Goal: Task Accomplishment & Management: Complete application form

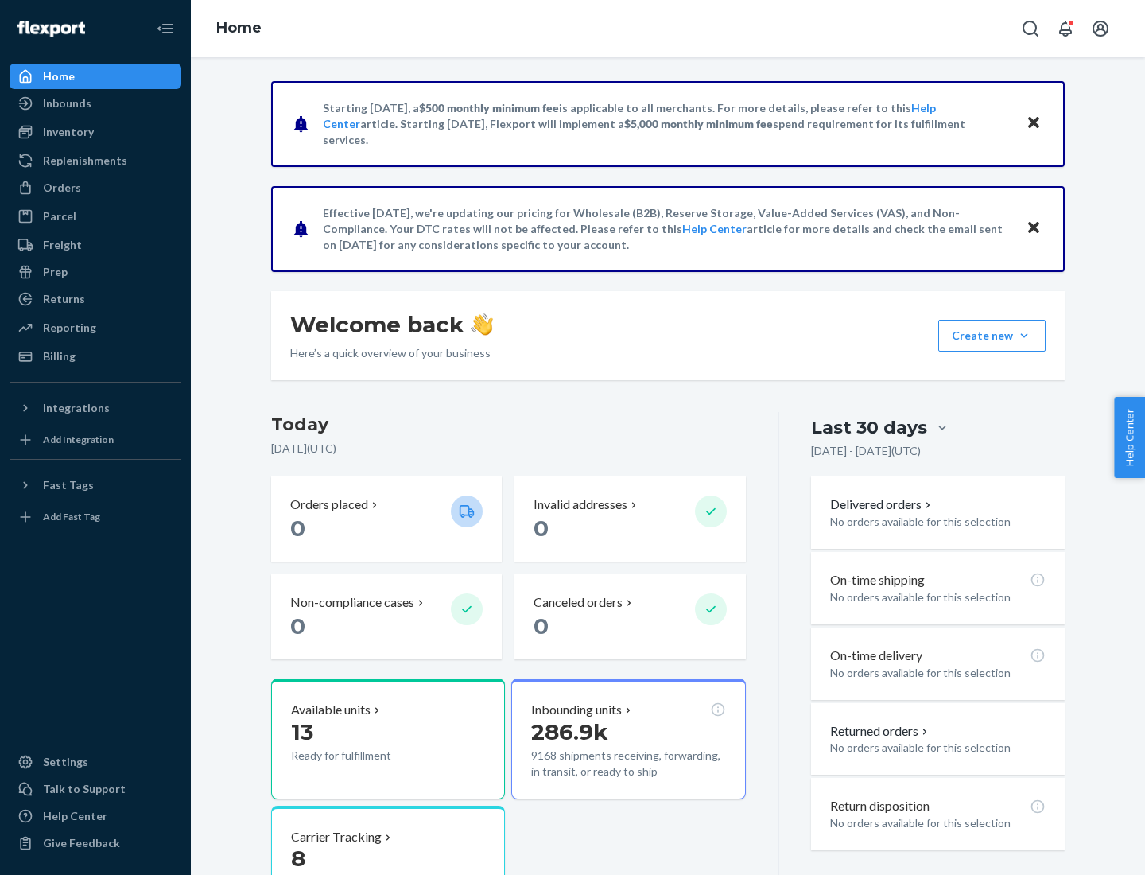
click at [1024, 336] on button "Create new Create new inbound Create new order Create new product" at bounding box center [991, 336] width 107 height 32
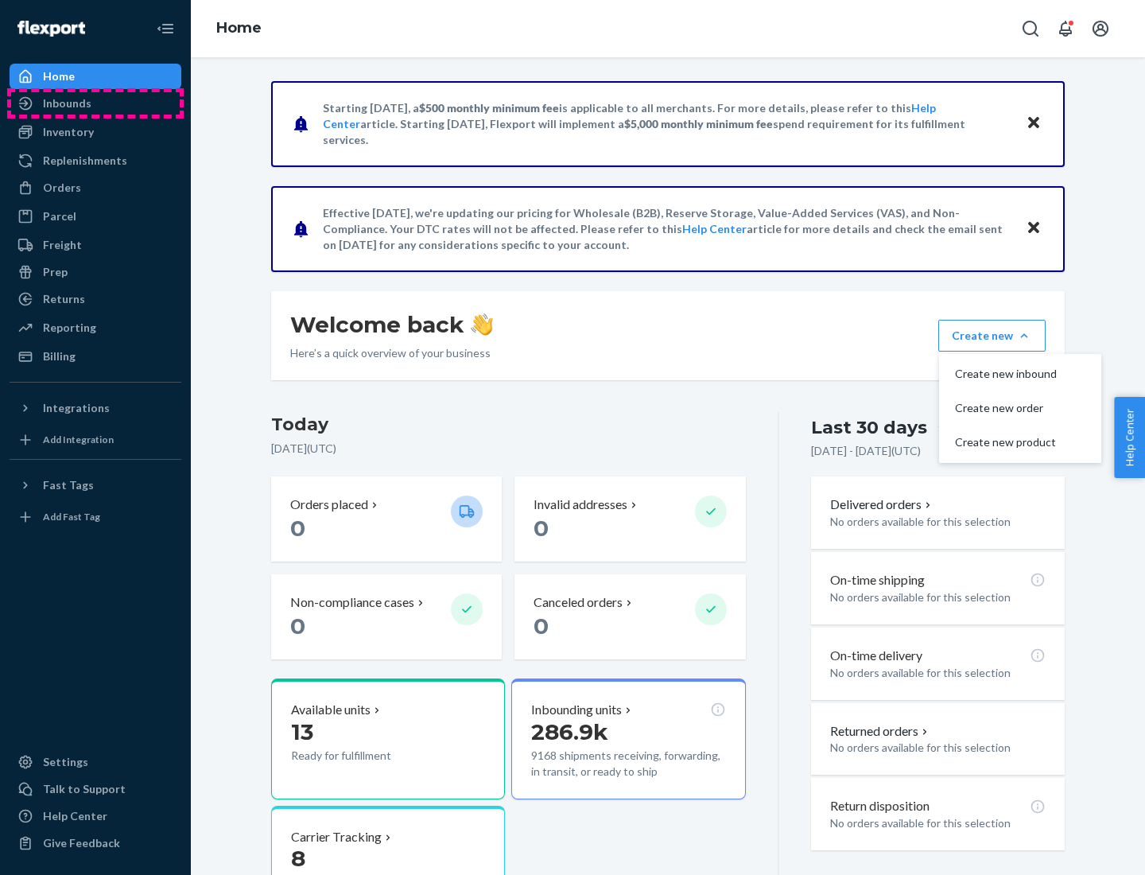
click at [95, 103] on div "Inbounds" at bounding box center [95, 103] width 169 height 22
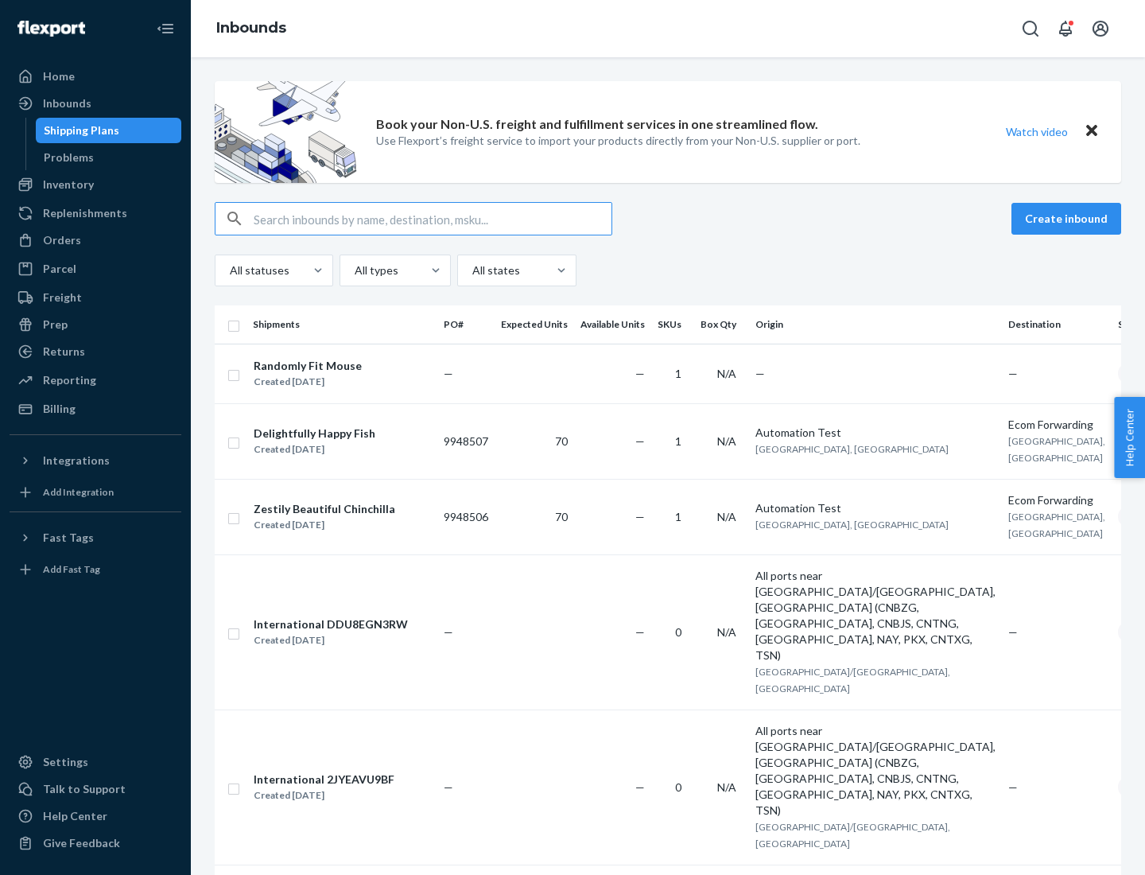
click at [1069, 219] on button "Create inbound" at bounding box center [1067, 219] width 110 height 32
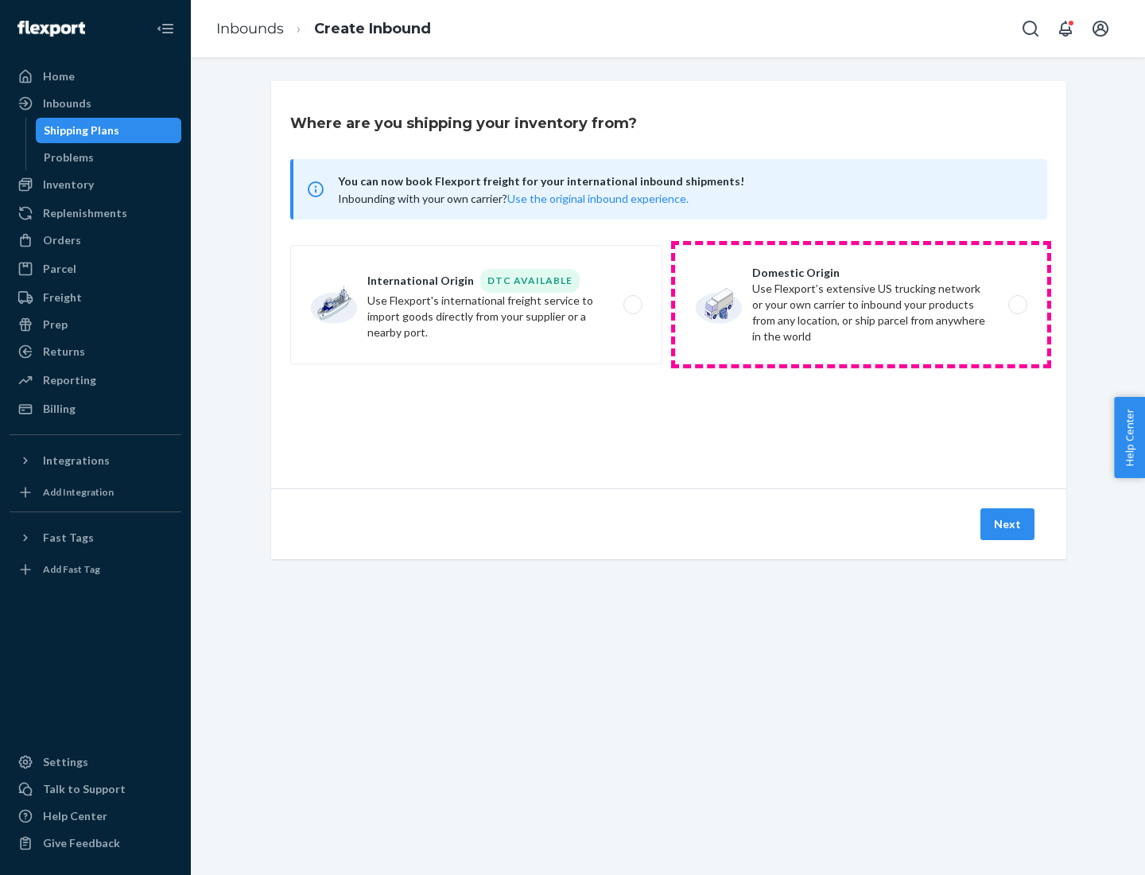
click at [861, 305] on label "Domestic Origin Use Flexport’s extensive US trucking network or your own carrie…" at bounding box center [861, 304] width 372 height 119
click at [1017, 305] on input "Domestic Origin Use Flexport’s extensive US trucking network or your own carrie…" at bounding box center [1022, 305] width 10 height 10
radio input "true"
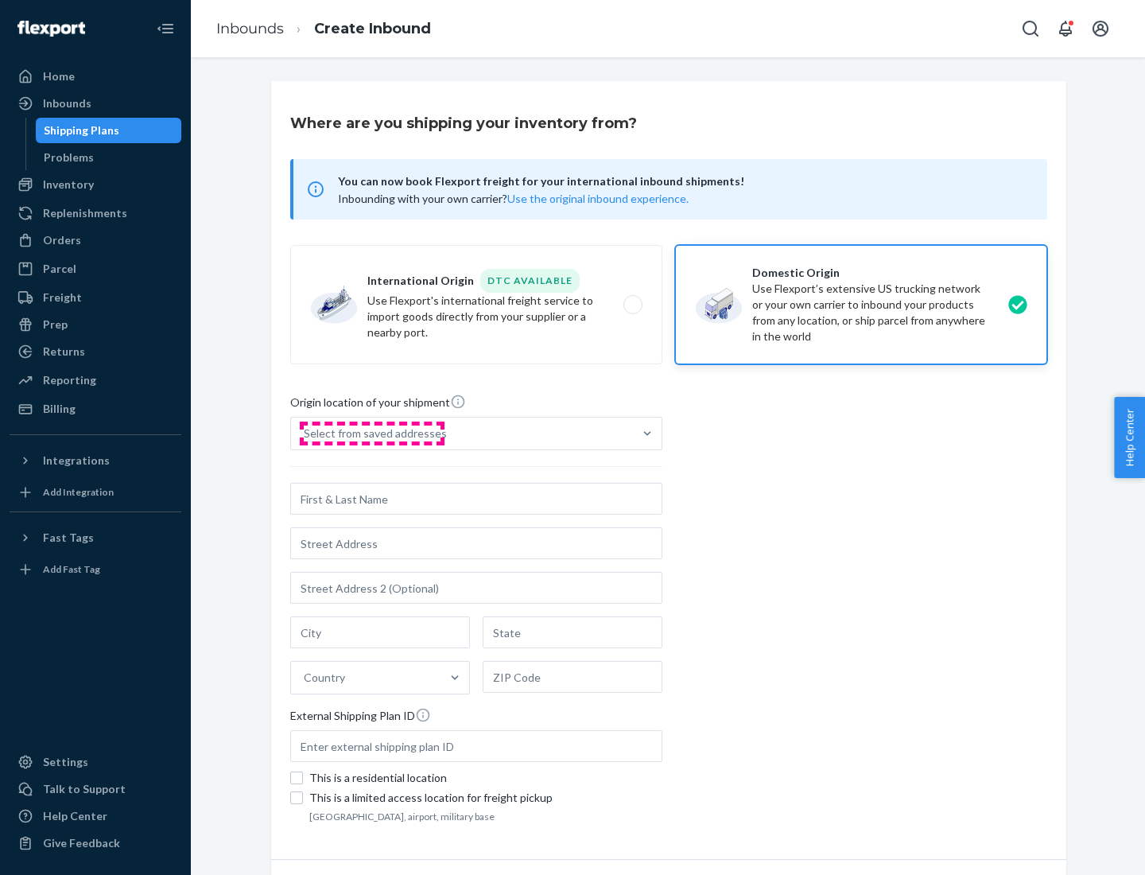
click at [371, 433] on div "Select from saved addresses" at bounding box center [375, 433] width 143 height 16
click at [305, 433] on input "Select from saved addresses" at bounding box center [305, 433] width 2 height 16
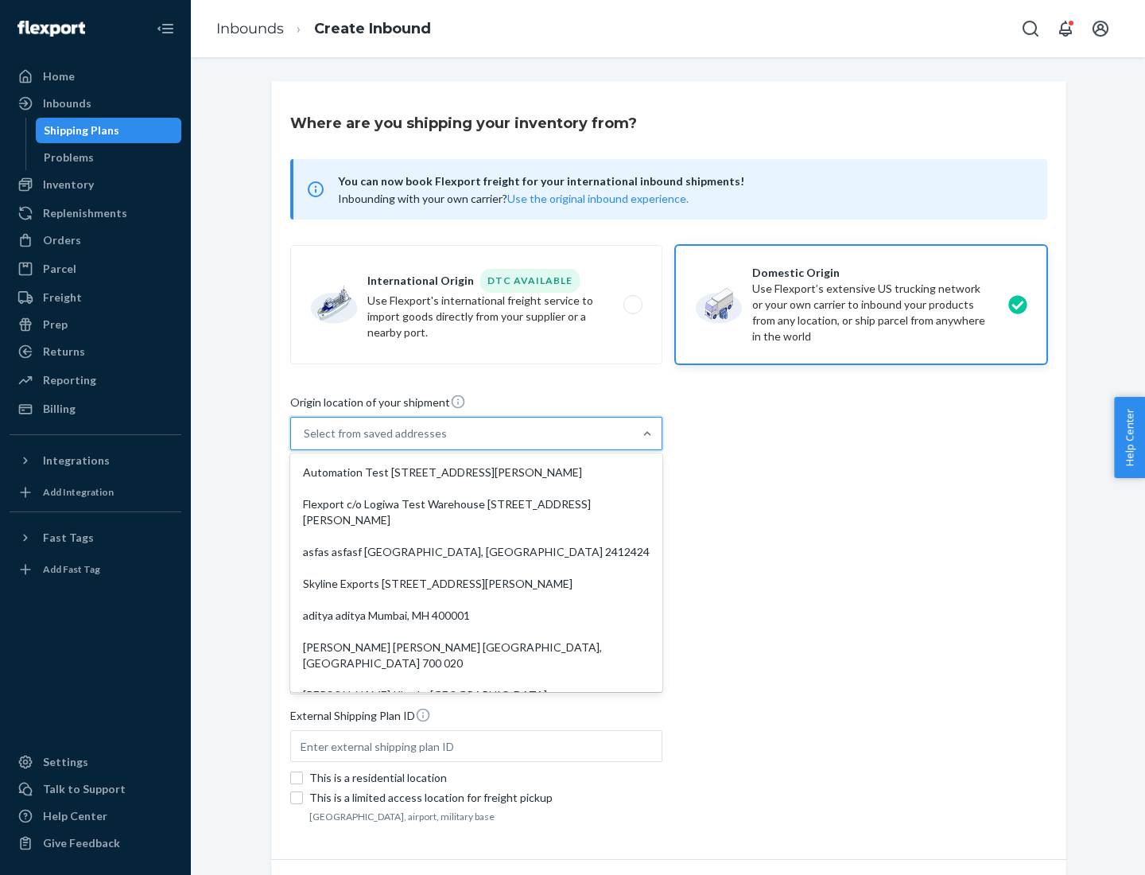
scroll to position [6, 0]
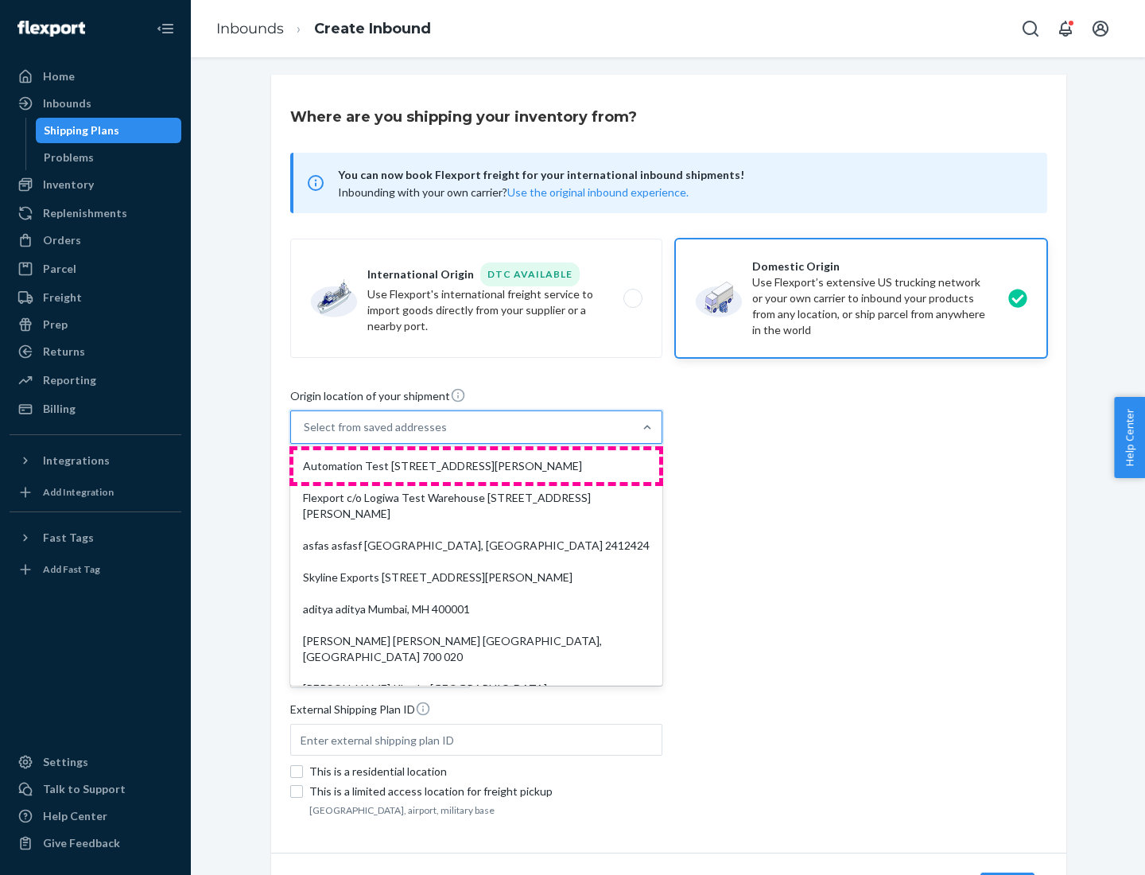
click at [476, 466] on div "Automation Test [STREET_ADDRESS][PERSON_NAME]" at bounding box center [476, 466] width 366 height 32
click at [305, 435] on input "option Automation Test [STREET_ADDRESS][PERSON_NAME]. 9 results available. Use …" at bounding box center [305, 427] width 2 height 16
type input "Automation Test"
type input "[STREET_ADDRESS][PERSON_NAME]"
type input "9th Floor"
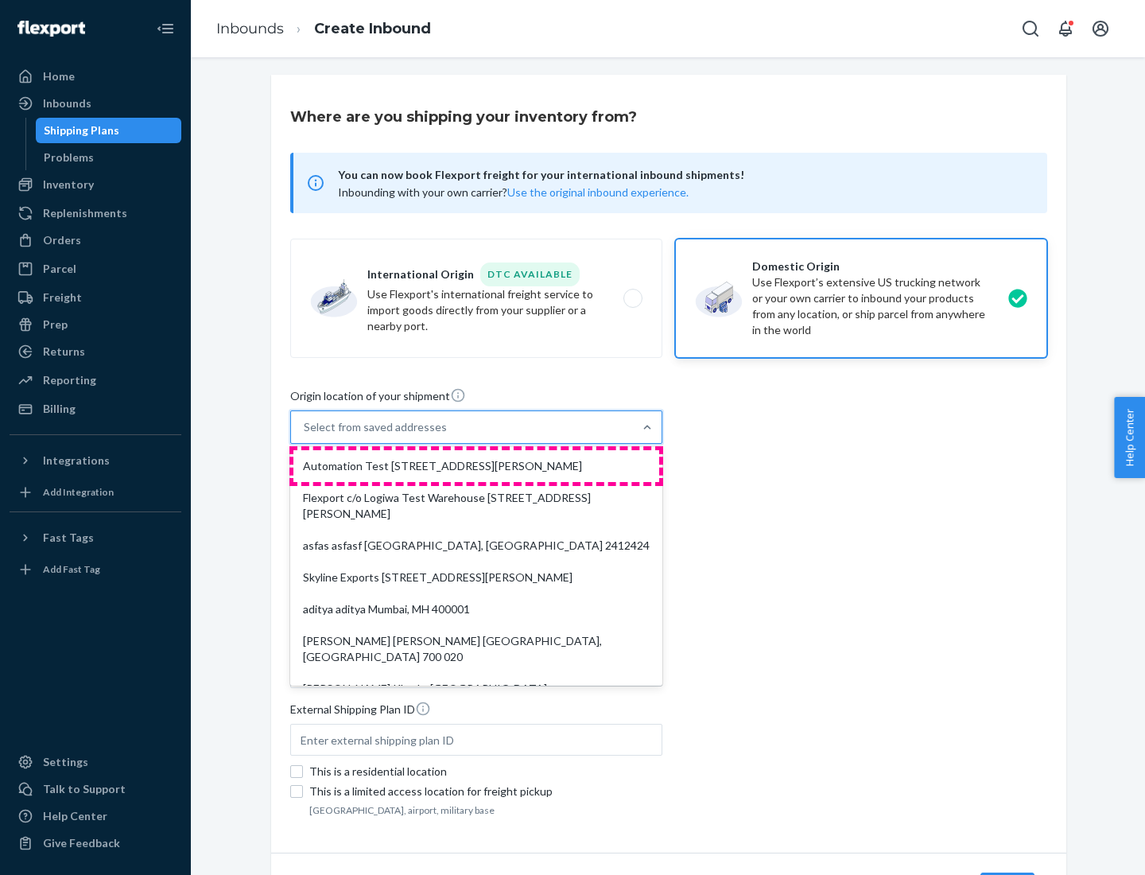
type input "[GEOGRAPHIC_DATA]"
type input "CA"
type input "94104"
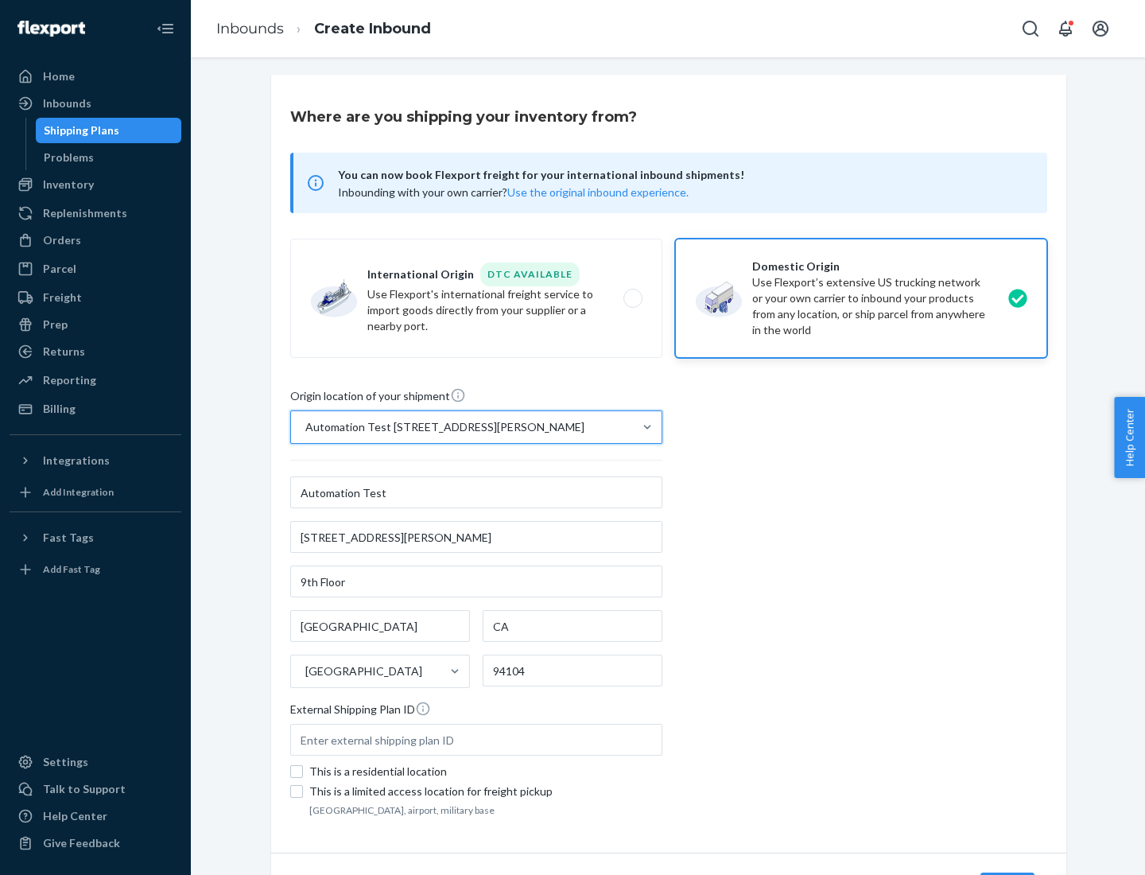
scroll to position [93, 0]
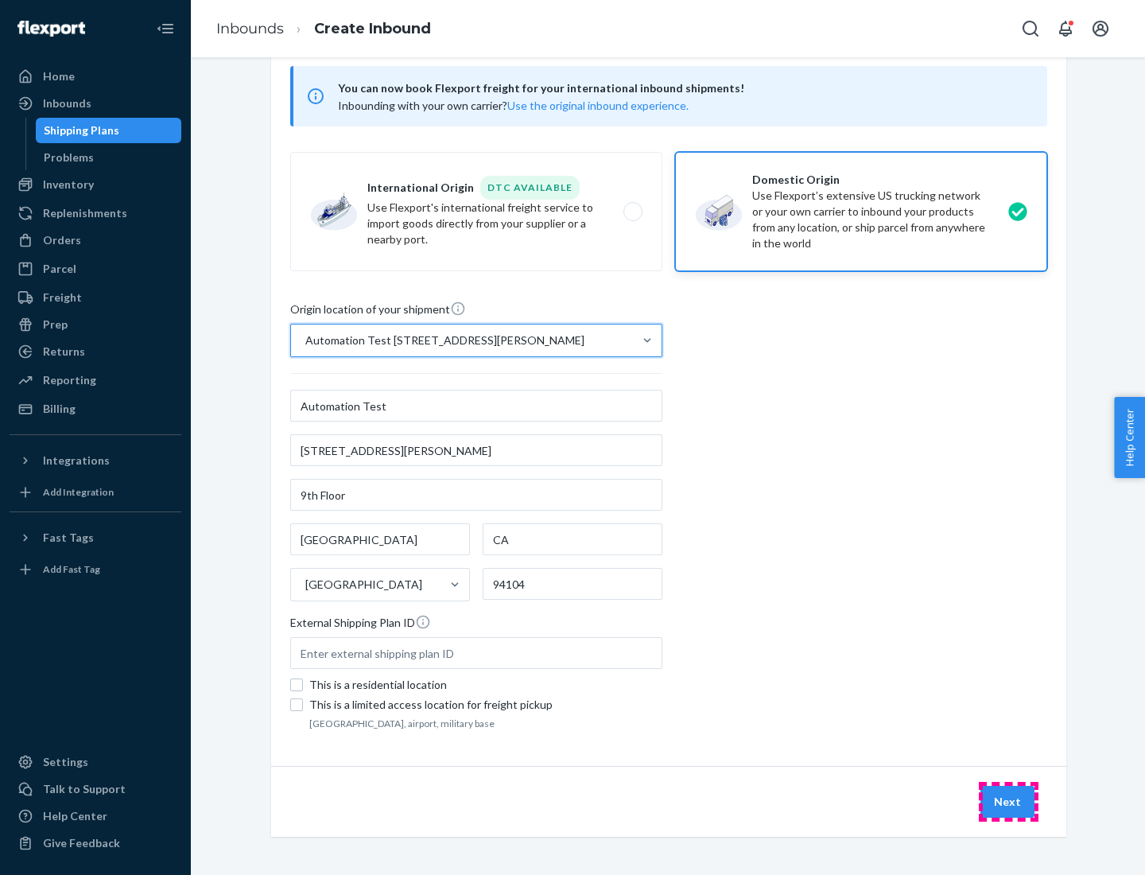
click at [1008, 802] on button "Next" at bounding box center [1008, 802] width 54 height 32
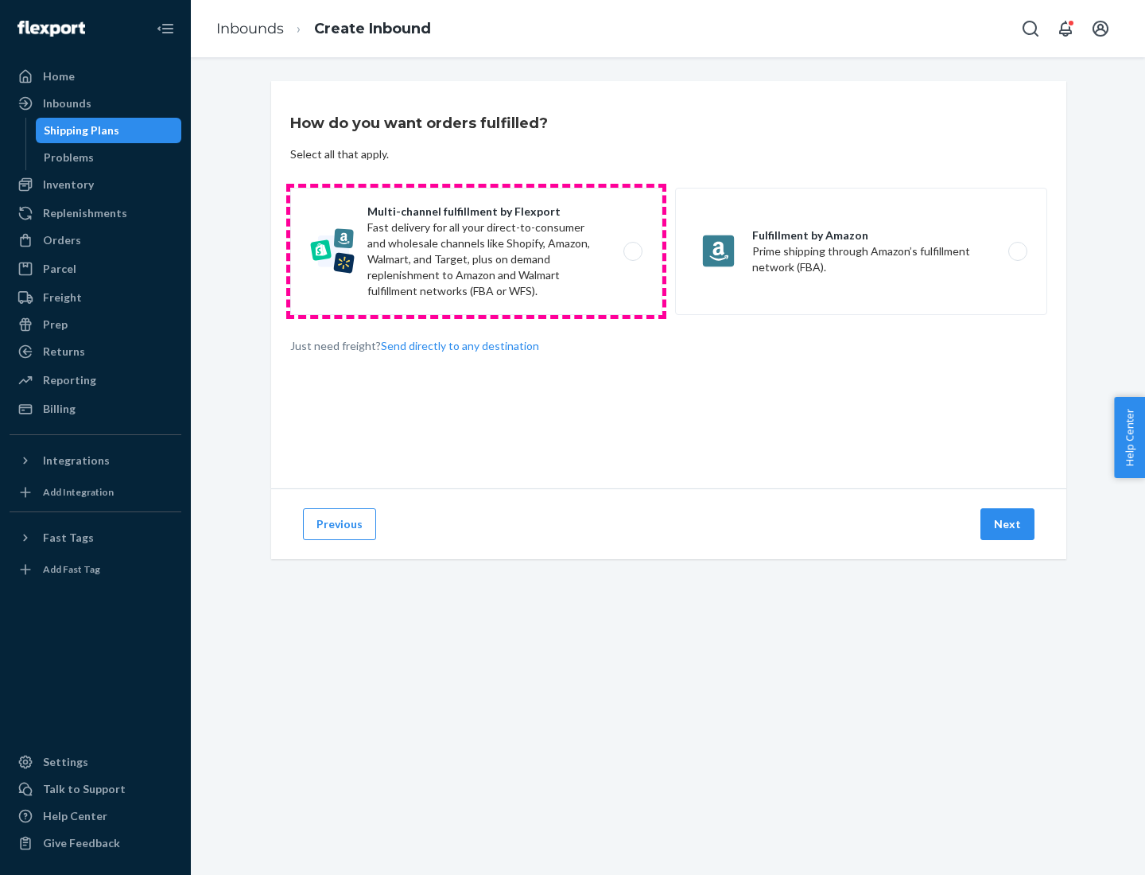
click at [476, 251] on label "Multi-channel fulfillment by Flexport Fast delivery for all your direct-to-cons…" at bounding box center [476, 251] width 372 height 127
click at [632, 251] on input "Multi-channel fulfillment by Flexport Fast delivery for all your direct-to-cons…" at bounding box center [637, 252] width 10 height 10
radio input "true"
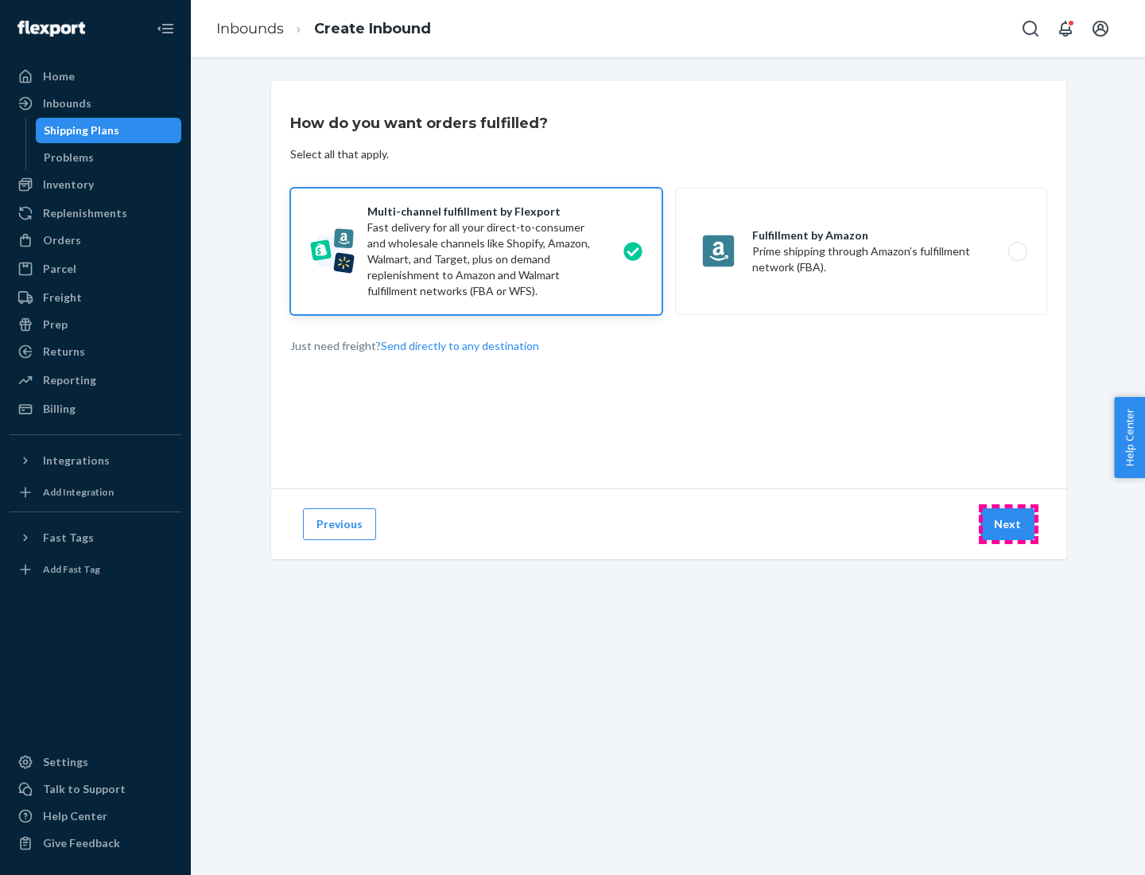
click at [1008, 524] on button "Next" at bounding box center [1008, 524] width 54 height 32
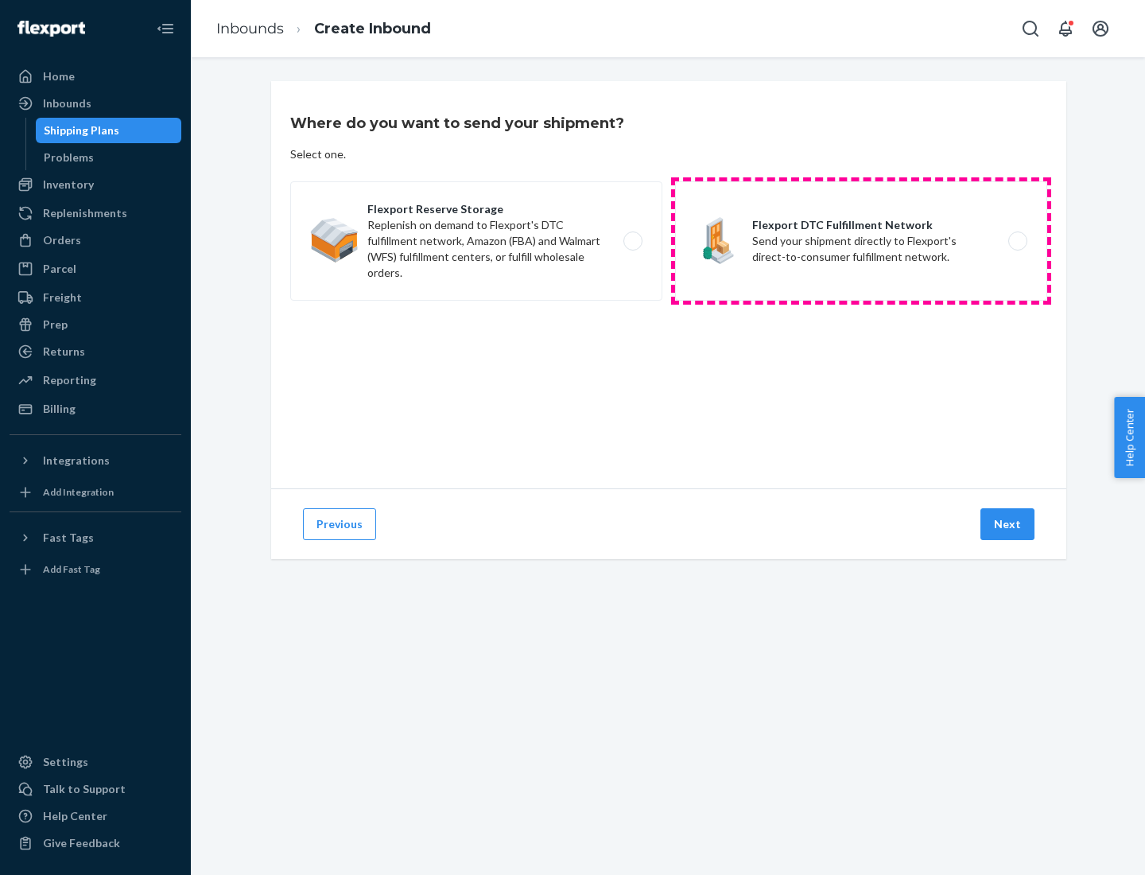
click at [861, 241] on label "Flexport DTC Fulfillment Network Send your shipment directly to Flexport's dire…" at bounding box center [861, 240] width 372 height 119
click at [1017, 241] on input "Flexport DTC Fulfillment Network Send your shipment directly to Flexport's dire…" at bounding box center [1022, 241] width 10 height 10
radio input "true"
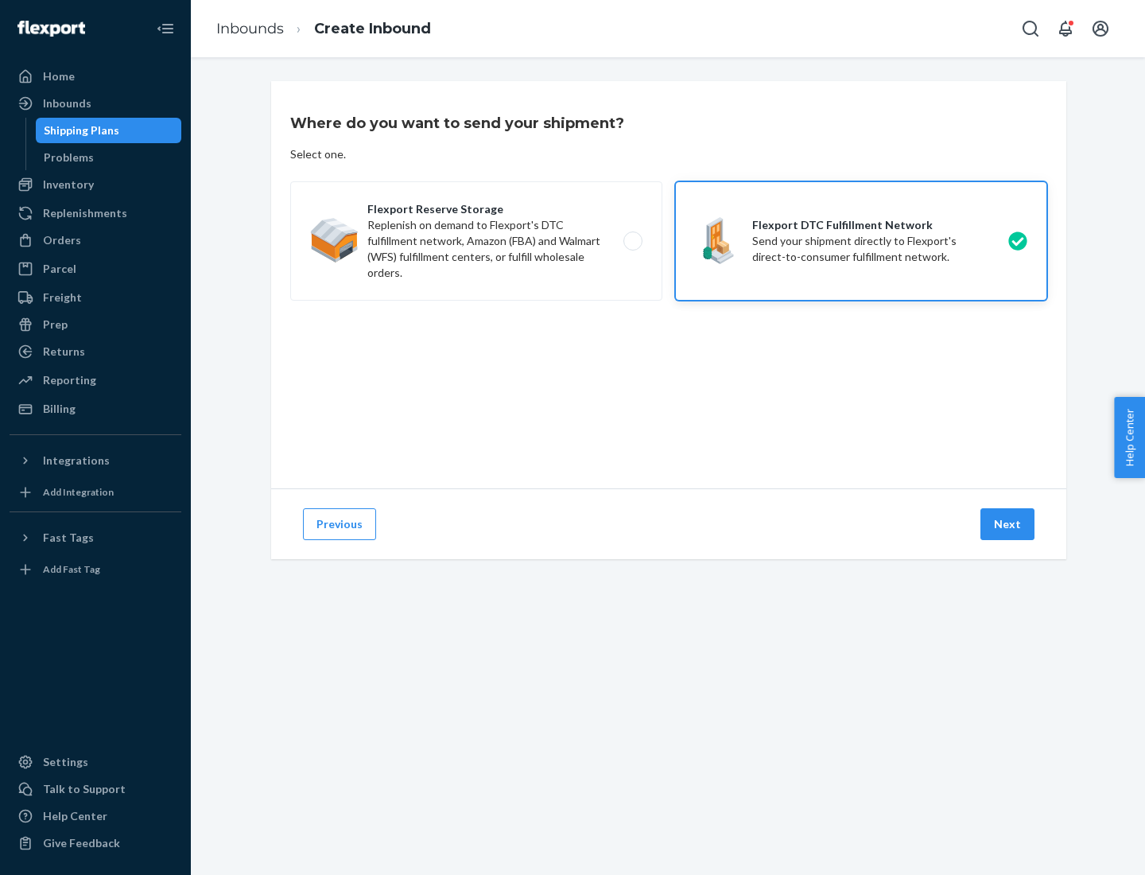
click at [1008, 524] on button "Next" at bounding box center [1008, 524] width 54 height 32
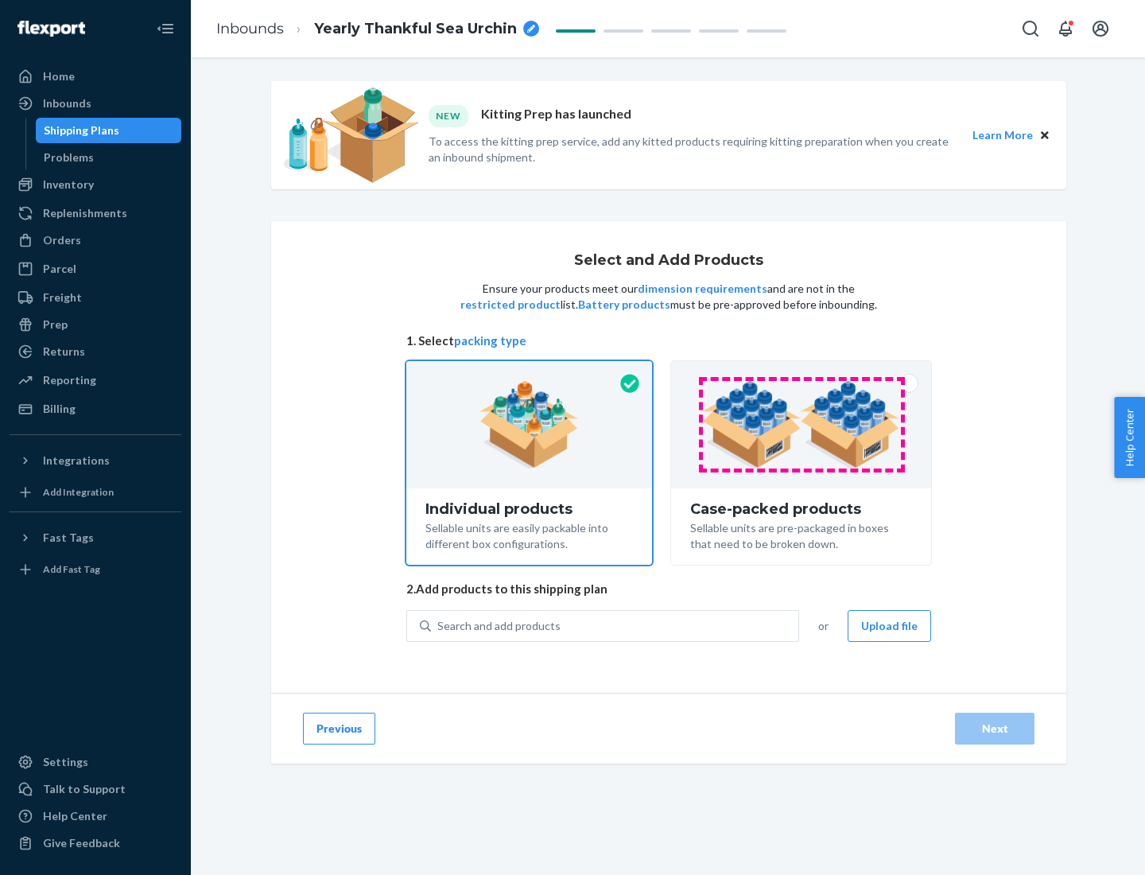
click at [802, 425] on img at bounding box center [801, 424] width 198 height 87
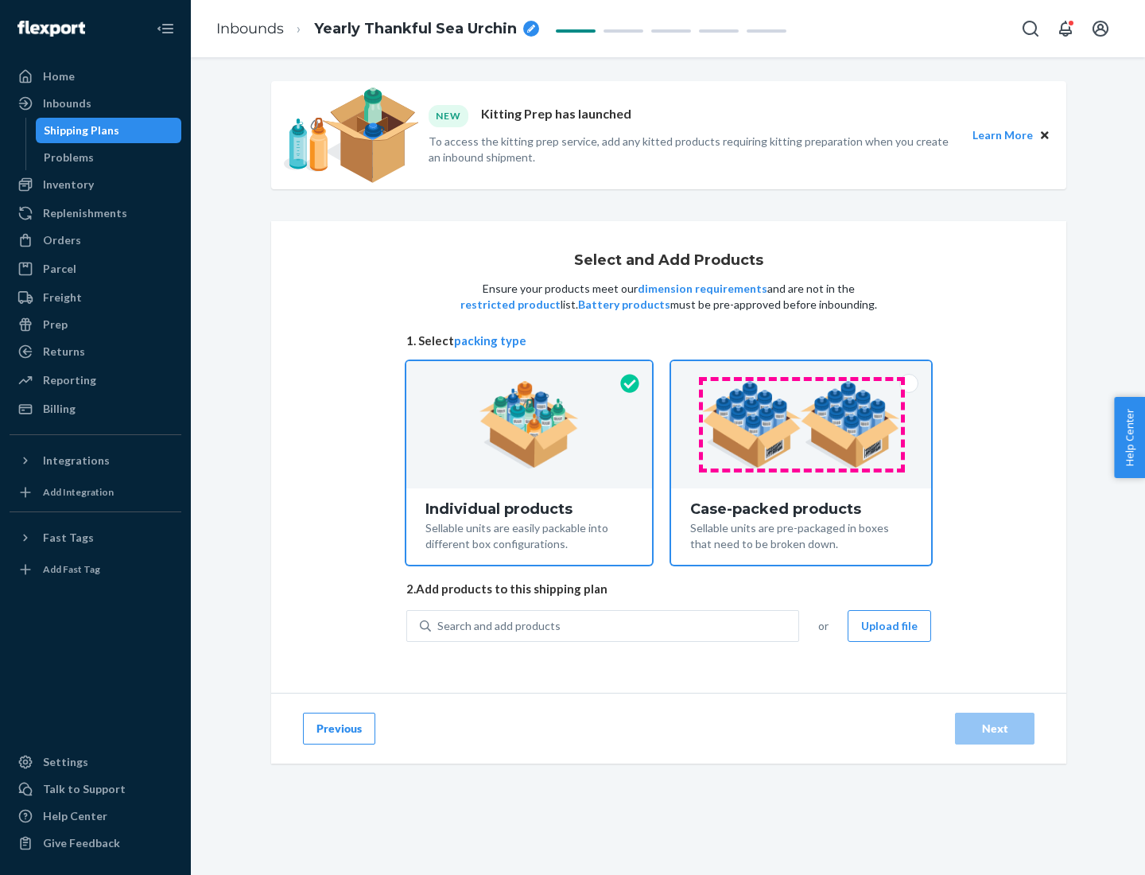
click at [802, 371] on input "Case-packed products Sellable units are pre-packaged in boxes that need to be b…" at bounding box center [801, 366] width 10 height 10
radio input "true"
radio input "false"
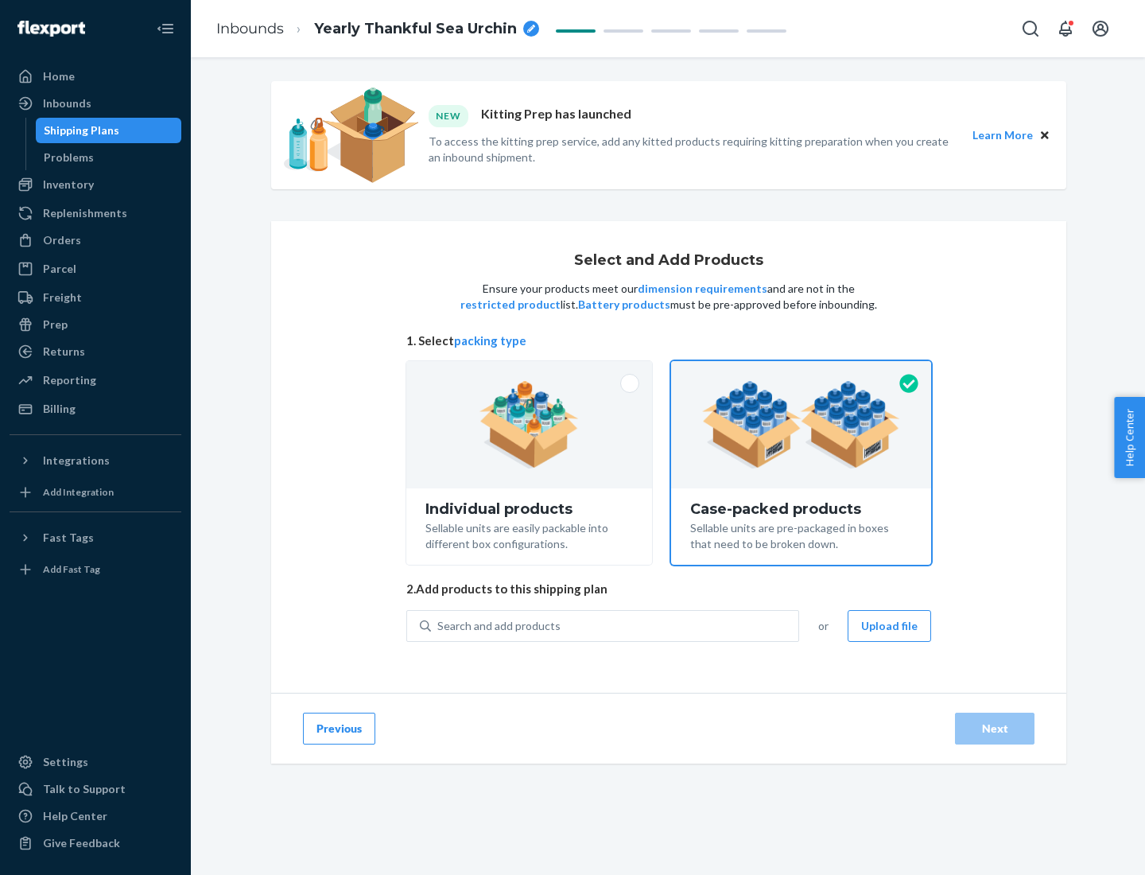
click at [616, 625] on div "Search and add products" at bounding box center [614, 626] width 367 height 29
click at [439, 625] on input "Search and add products" at bounding box center [438, 626] width 2 height 16
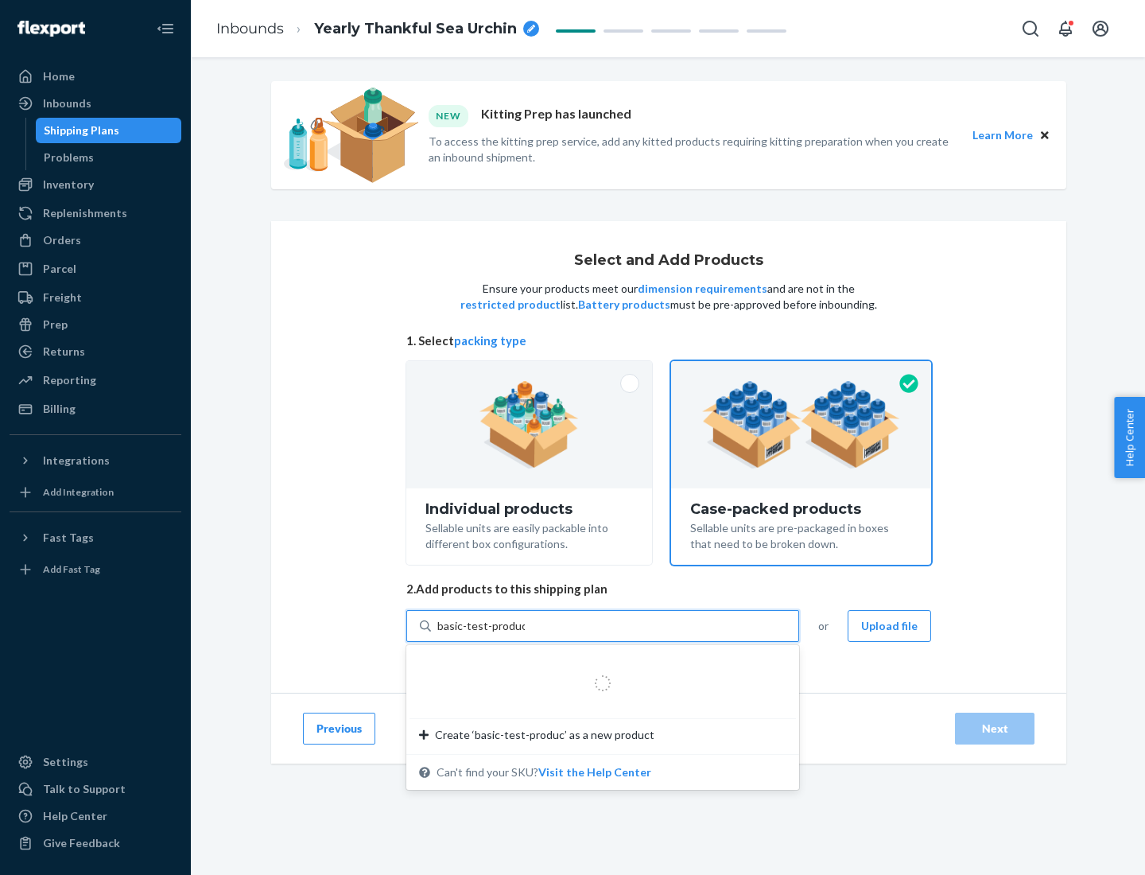
type input "basic-test-product-1"
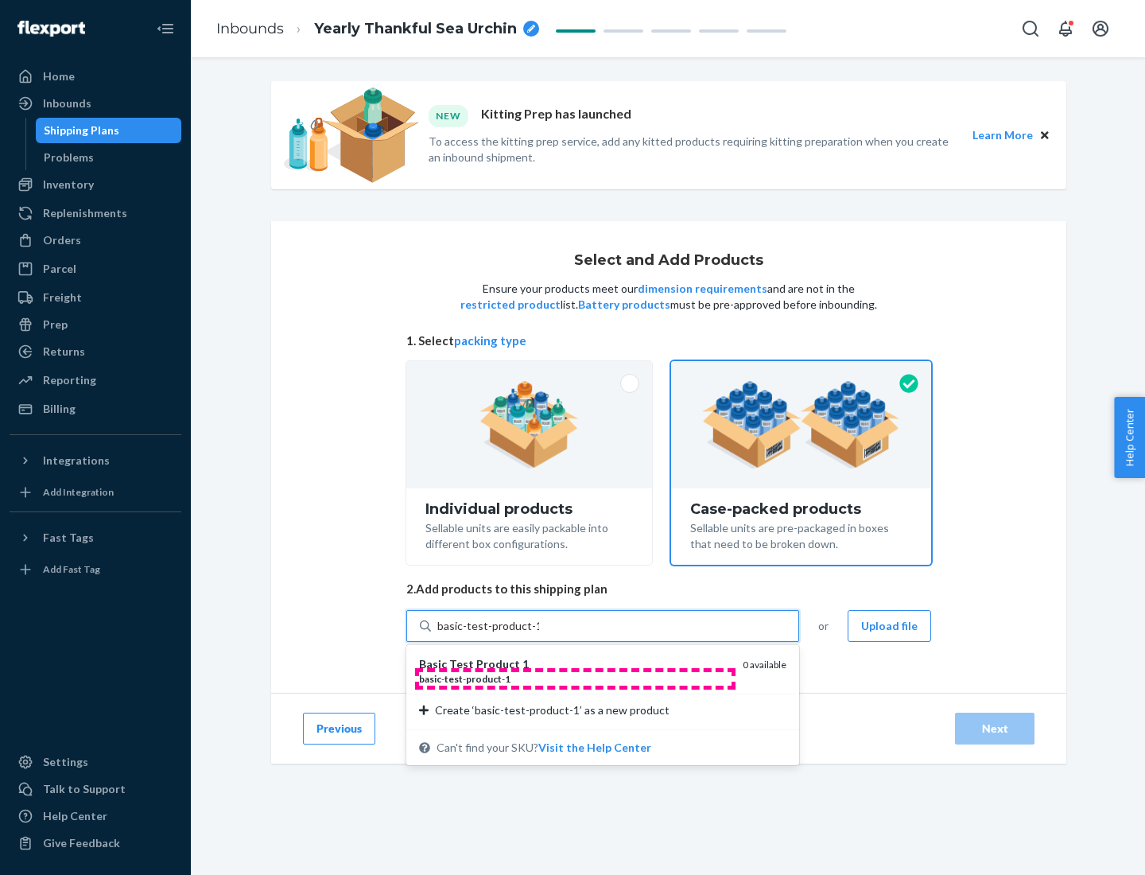
click at [575, 678] on div "basic - test - product - 1" at bounding box center [574, 679] width 311 height 14
click at [539, 634] on input "basic-test-product-1" at bounding box center [488, 626] width 102 height 16
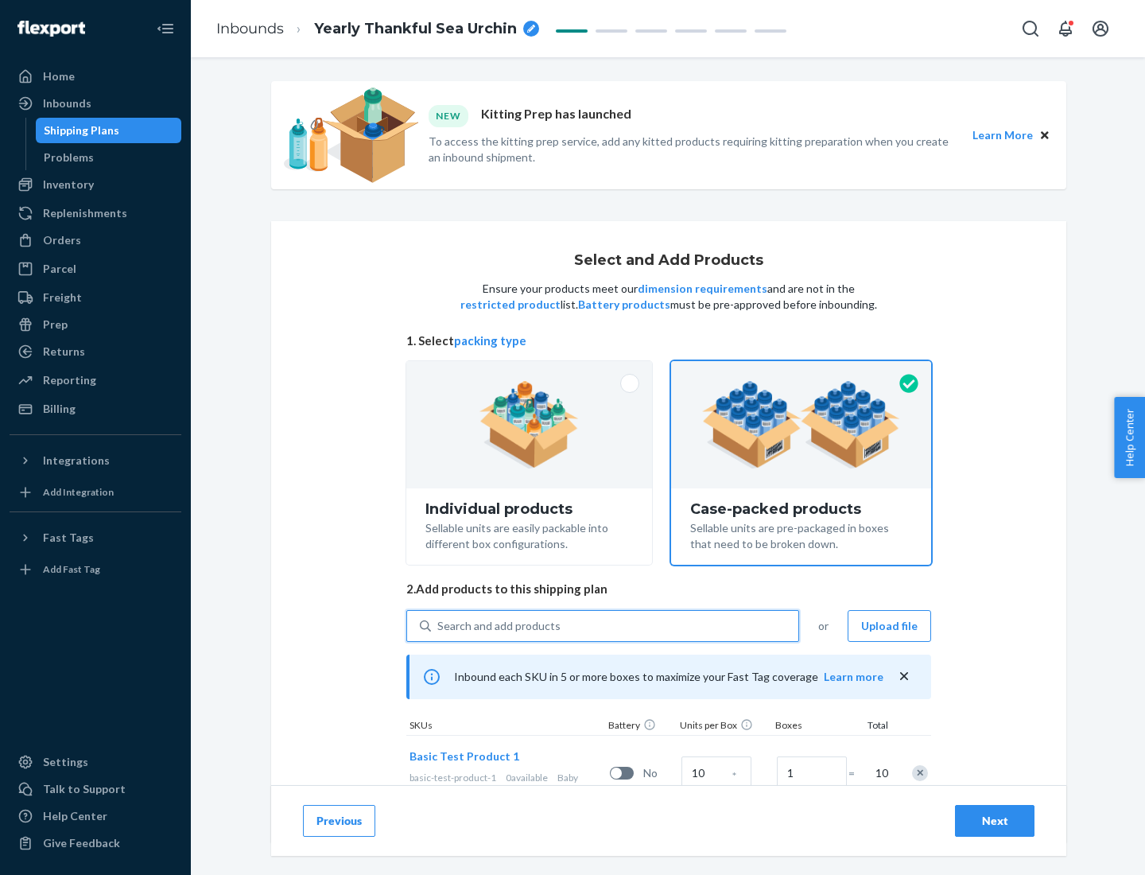
scroll to position [57, 0]
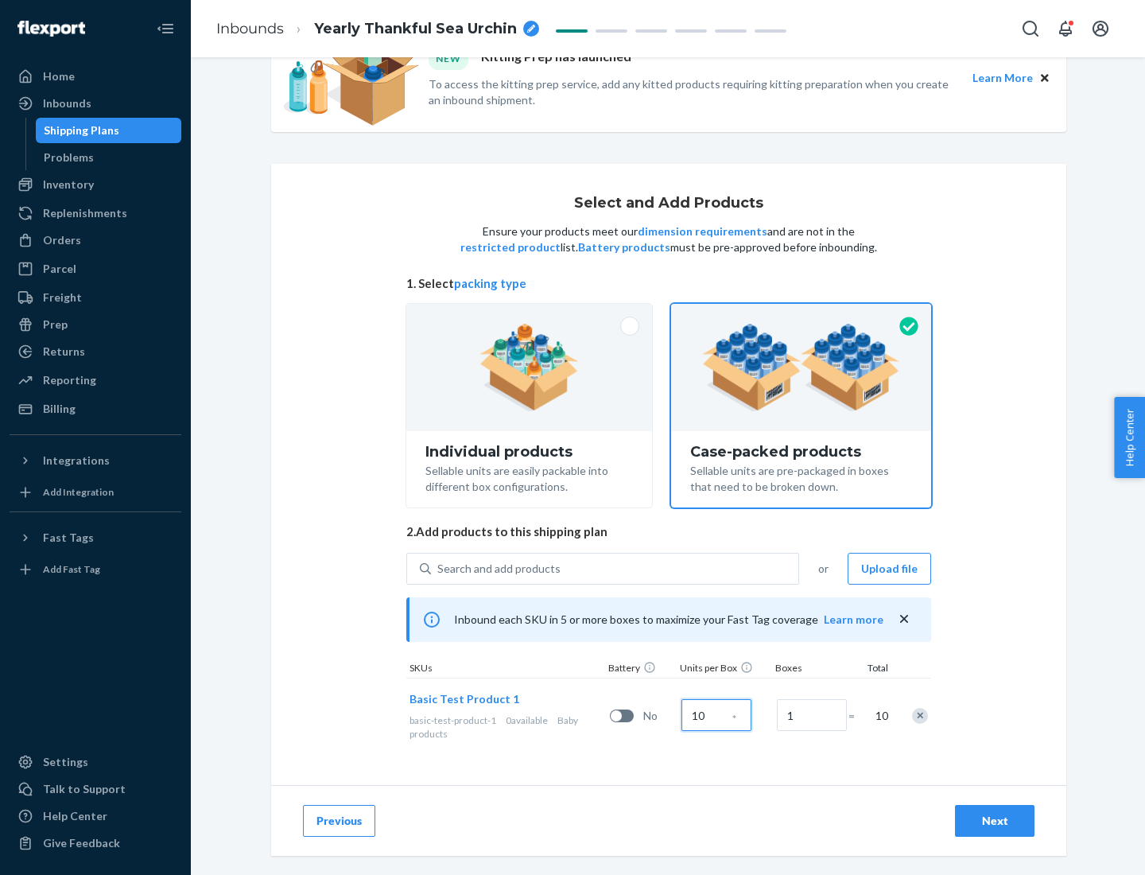
type input "10"
type input "7"
click at [995, 821] on div "Next" at bounding box center [995, 821] width 52 height 16
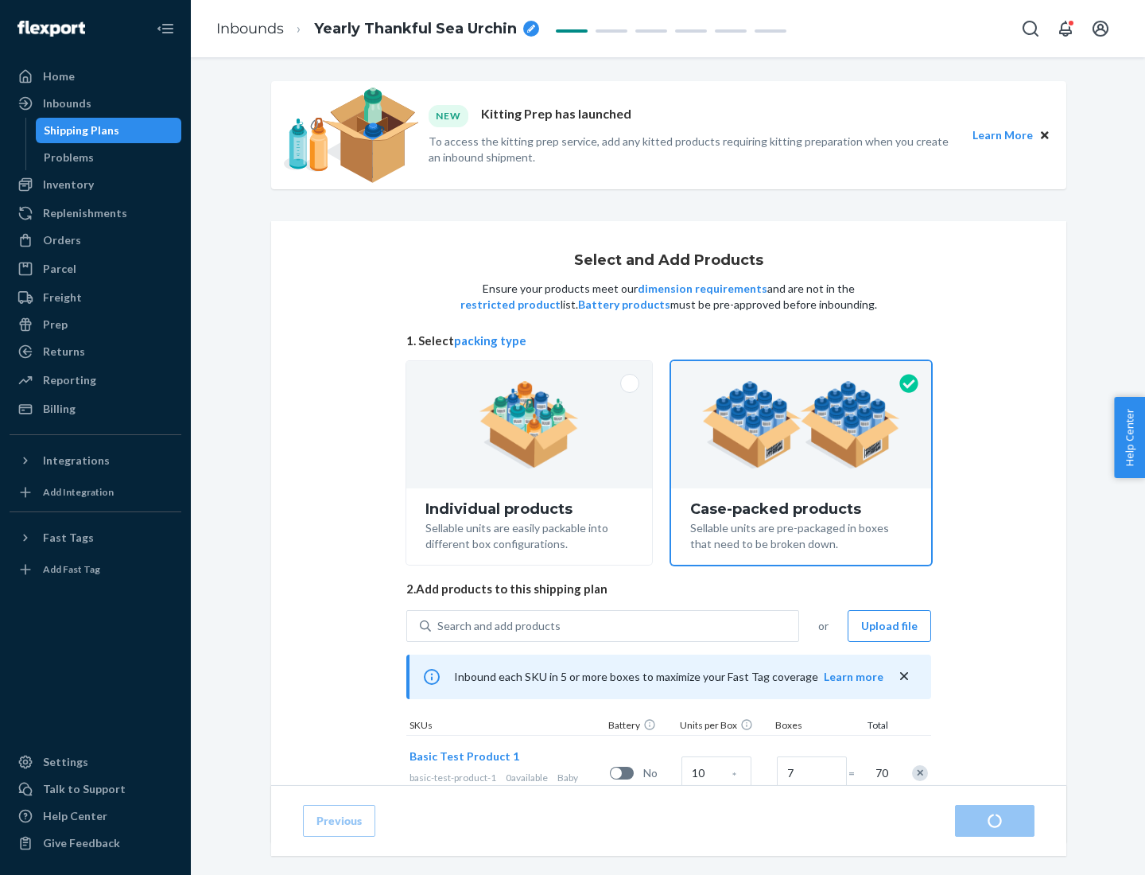
radio input "true"
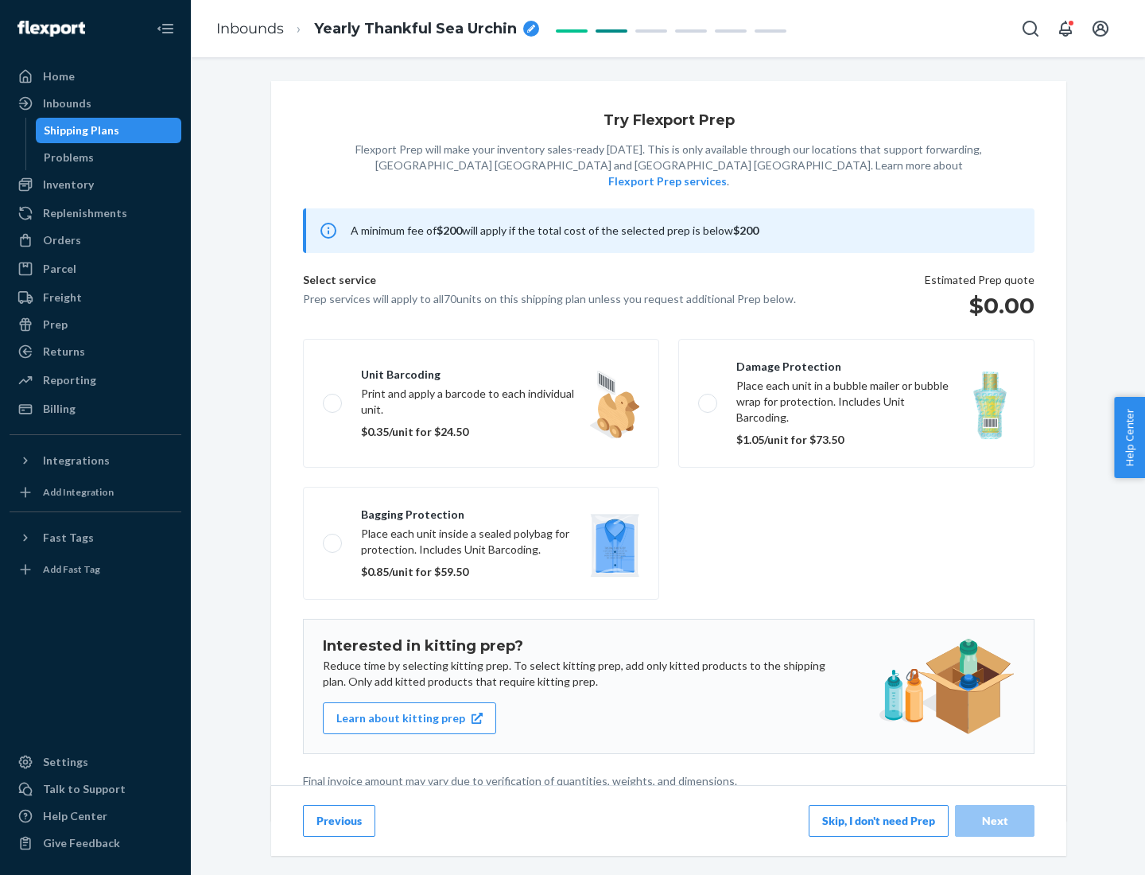
scroll to position [4, 0]
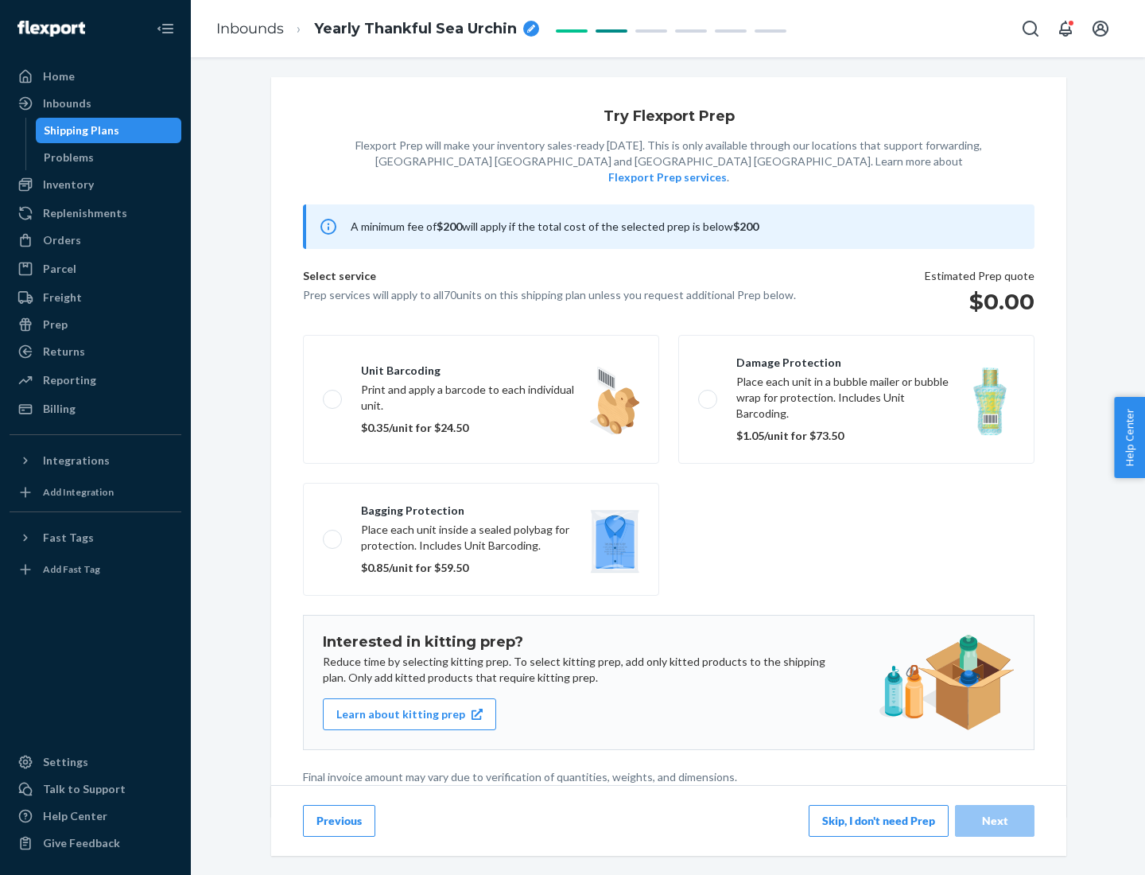
click at [481, 507] on label "Bagging protection Place each unit inside a sealed polybag for protection. Incl…" at bounding box center [481, 539] width 356 height 113
click at [333, 534] on input "Bagging protection Place each unit inside a sealed polybag for protection. Incl…" at bounding box center [328, 539] width 10 height 10
checkbox input "true"
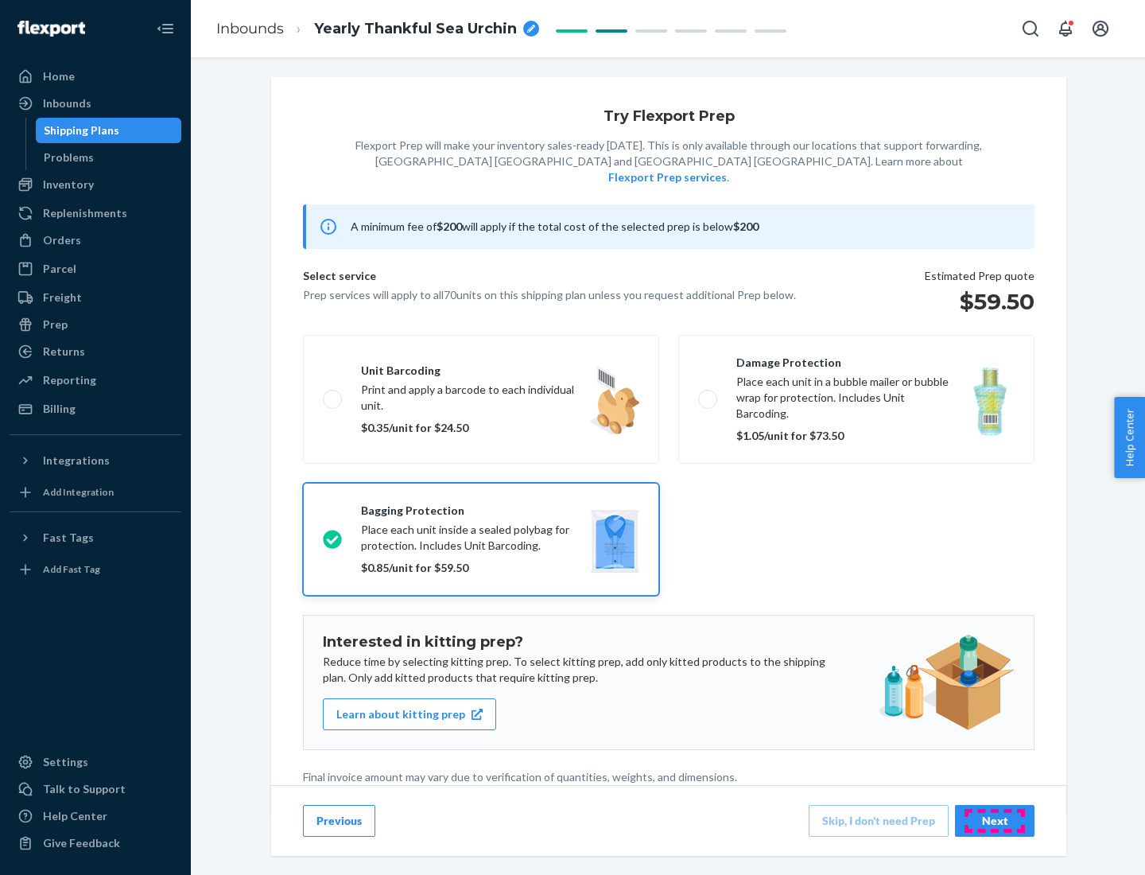
click at [995, 820] on div "Next" at bounding box center [995, 821] width 52 height 16
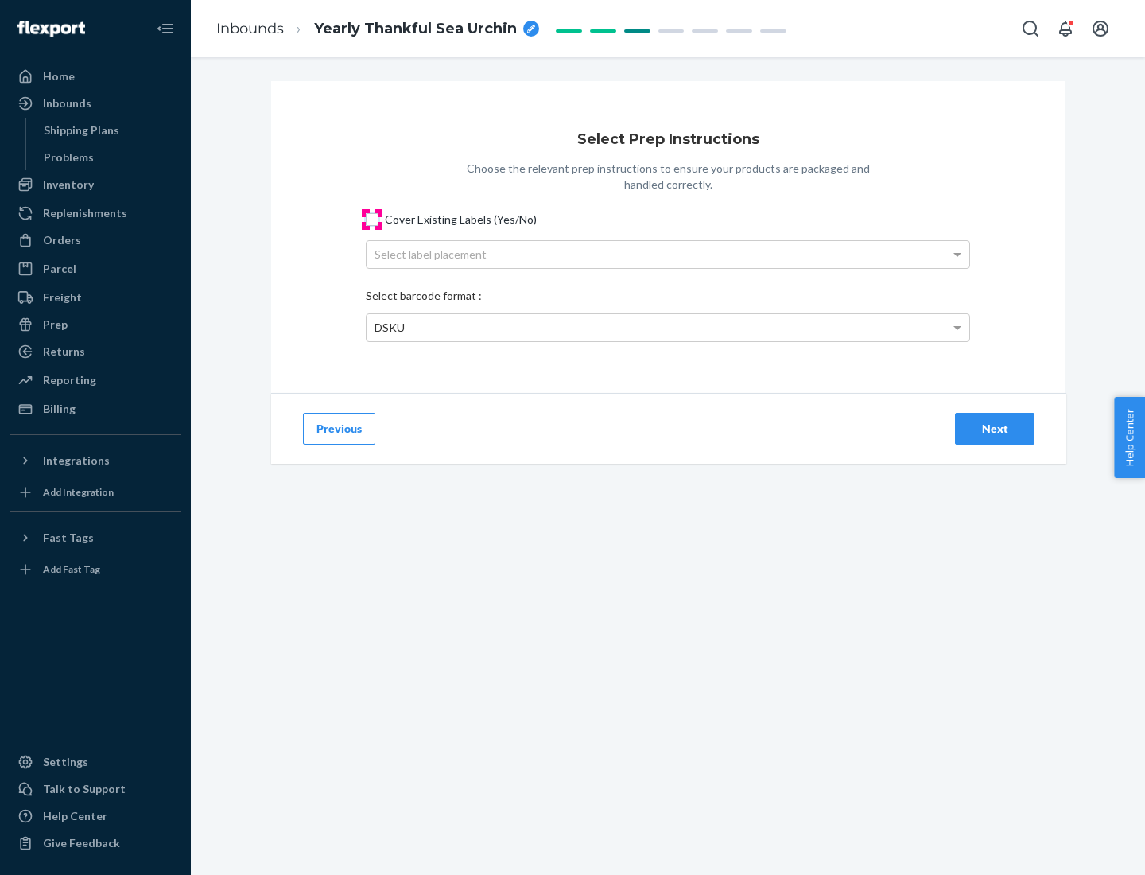
click at [372, 219] on input "Cover Existing Labels (Yes/No)" at bounding box center [372, 219] width 13 height 13
checkbox input "true"
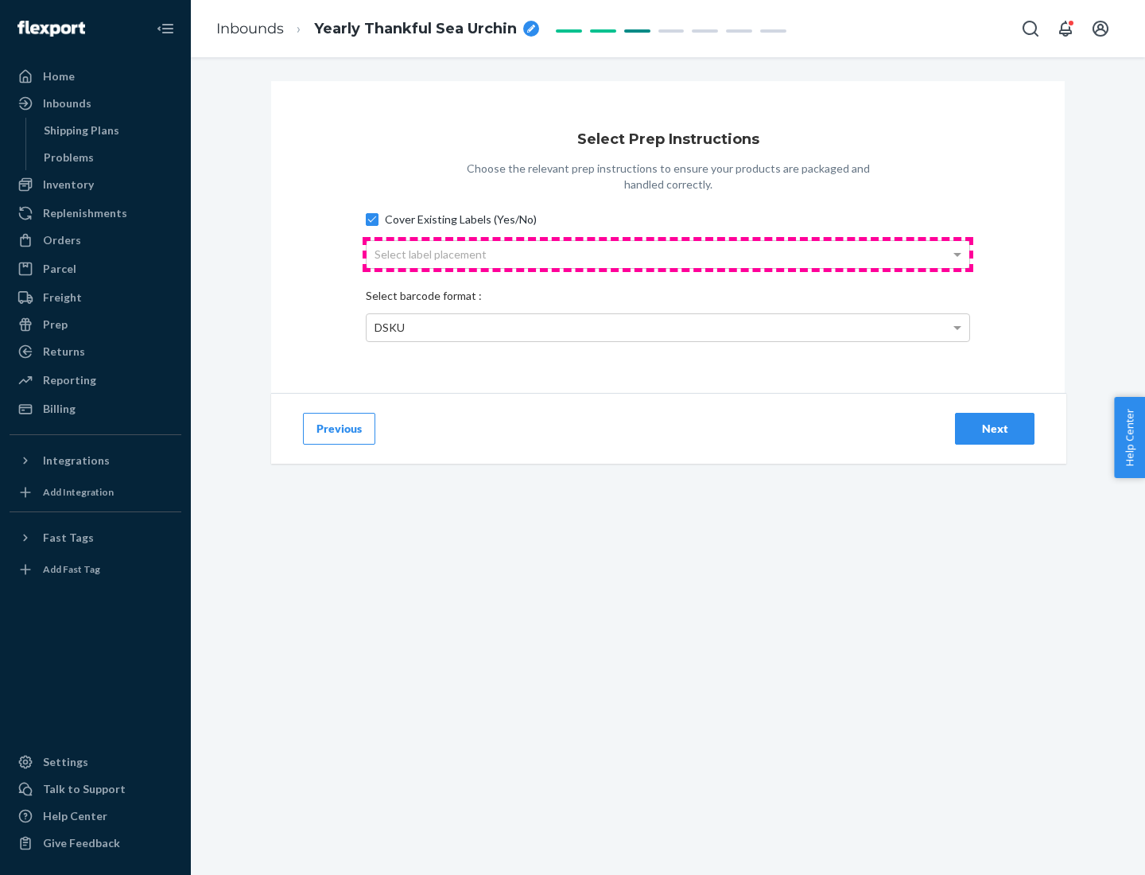
click at [668, 254] on div "Select label placement" at bounding box center [668, 254] width 603 height 27
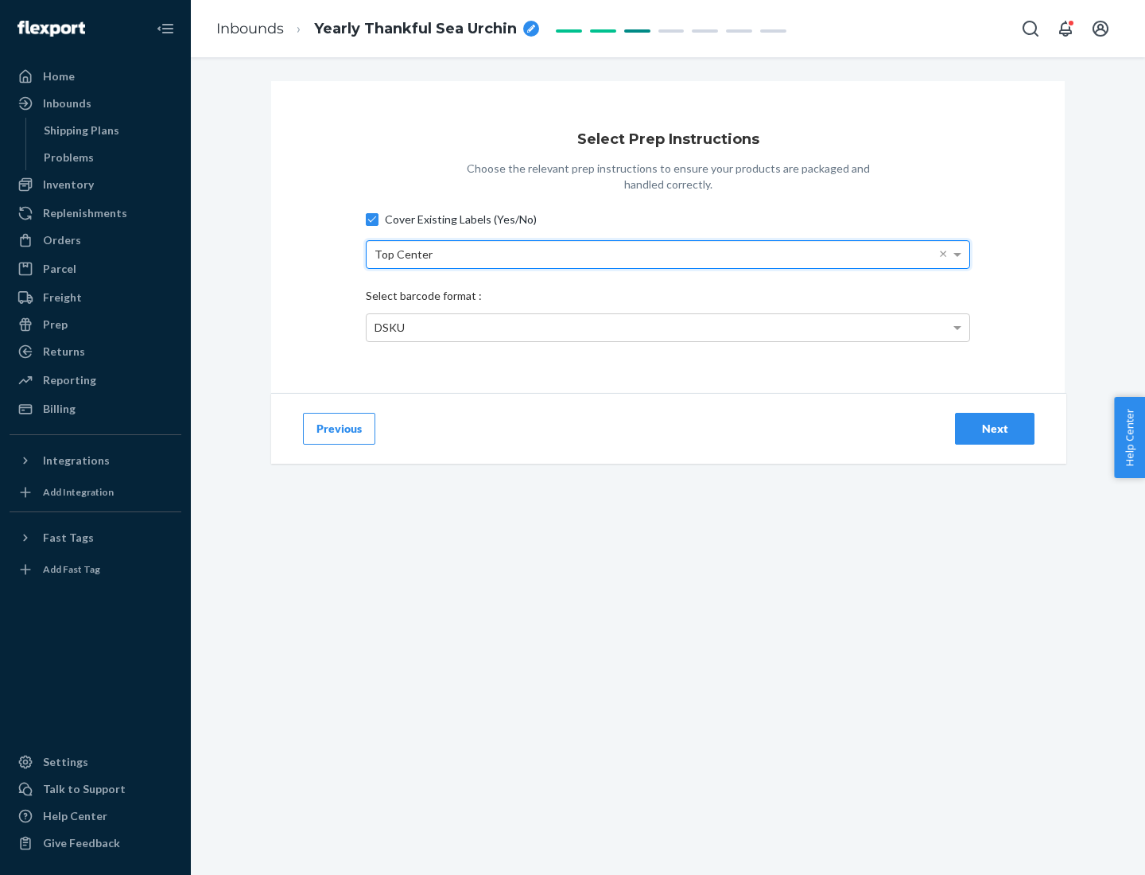
click at [668, 327] on div "DSKU" at bounding box center [668, 327] width 603 height 27
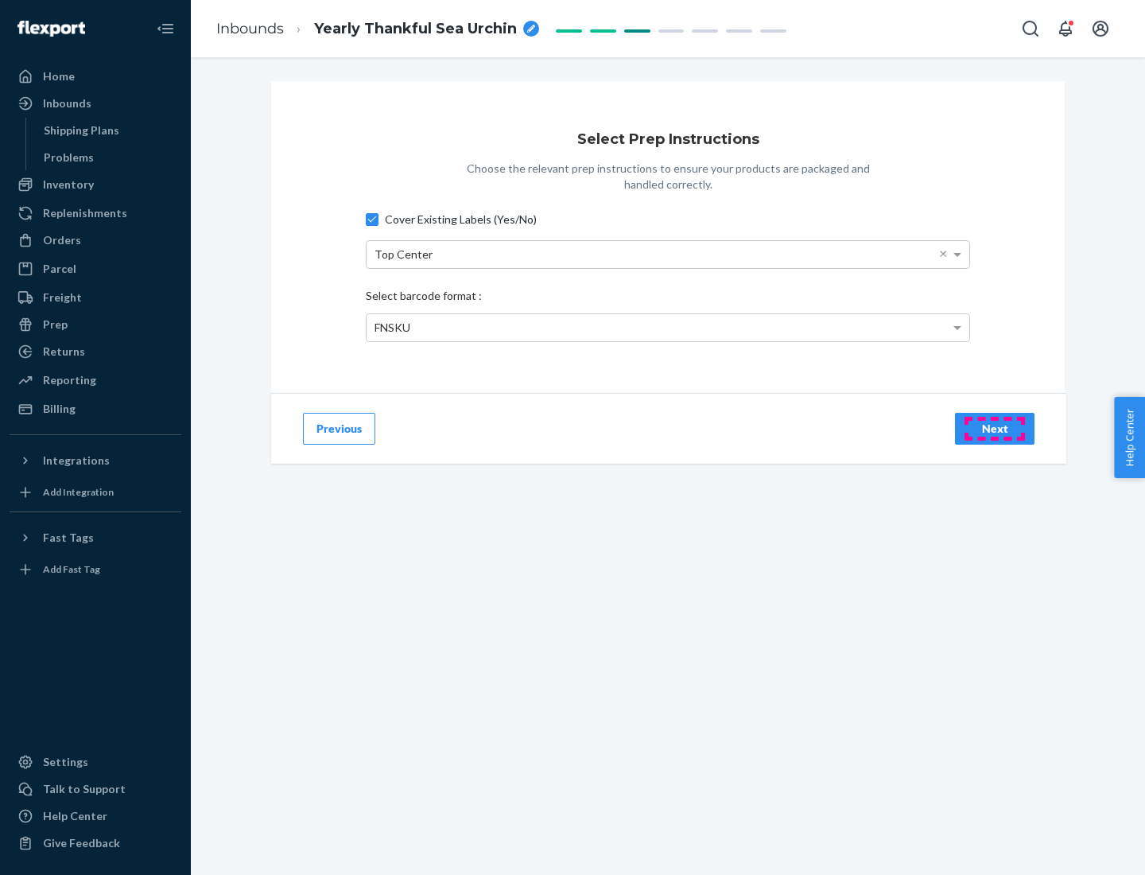
click at [995, 428] on div "Next" at bounding box center [995, 429] width 52 height 16
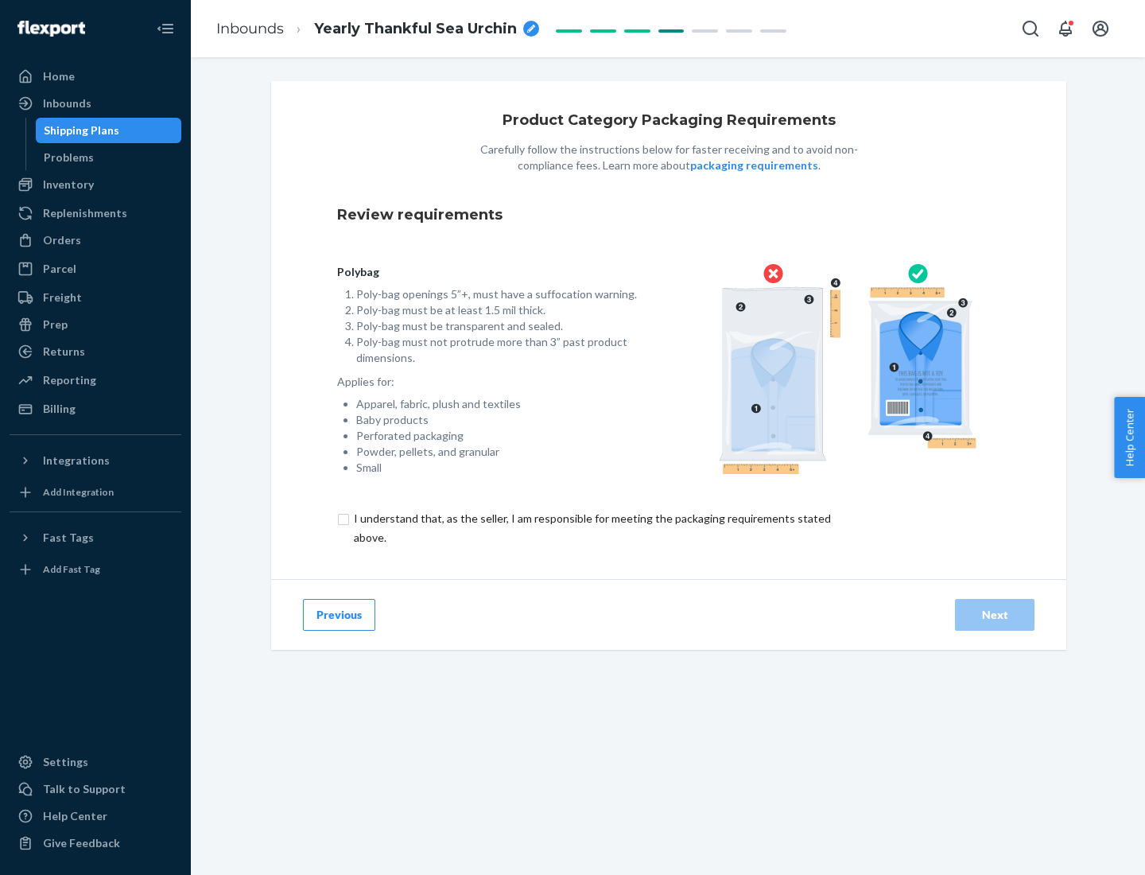
click at [591, 527] on input "checkbox" at bounding box center [601, 528] width 529 height 38
checkbox input "true"
click at [995, 614] on div "Next" at bounding box center [995, 615] width 52 height 16
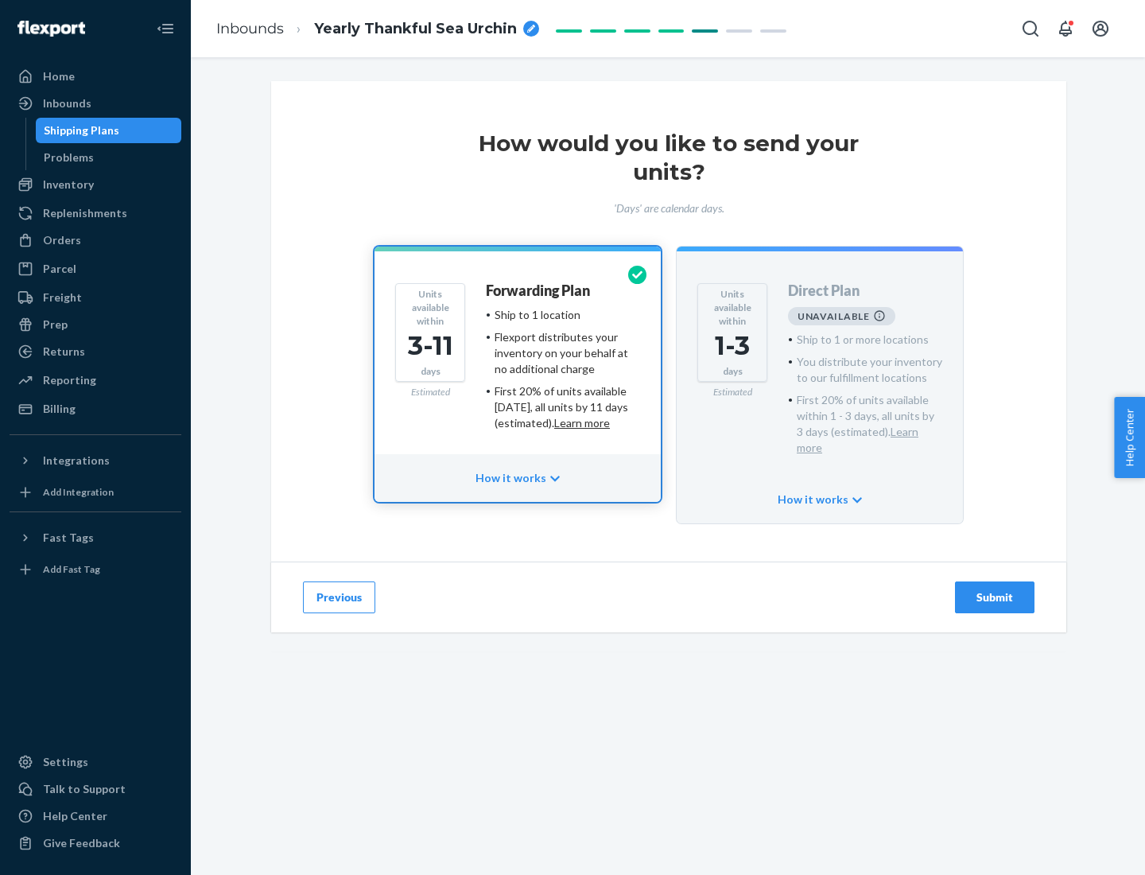
click at [539, 290] on h4 "Forwarding Plan" at bounding box center [538, 291] width 104 height 16
click at [995, 589] on div "Submit" at bounding box center [995, 597] width 52 height 16
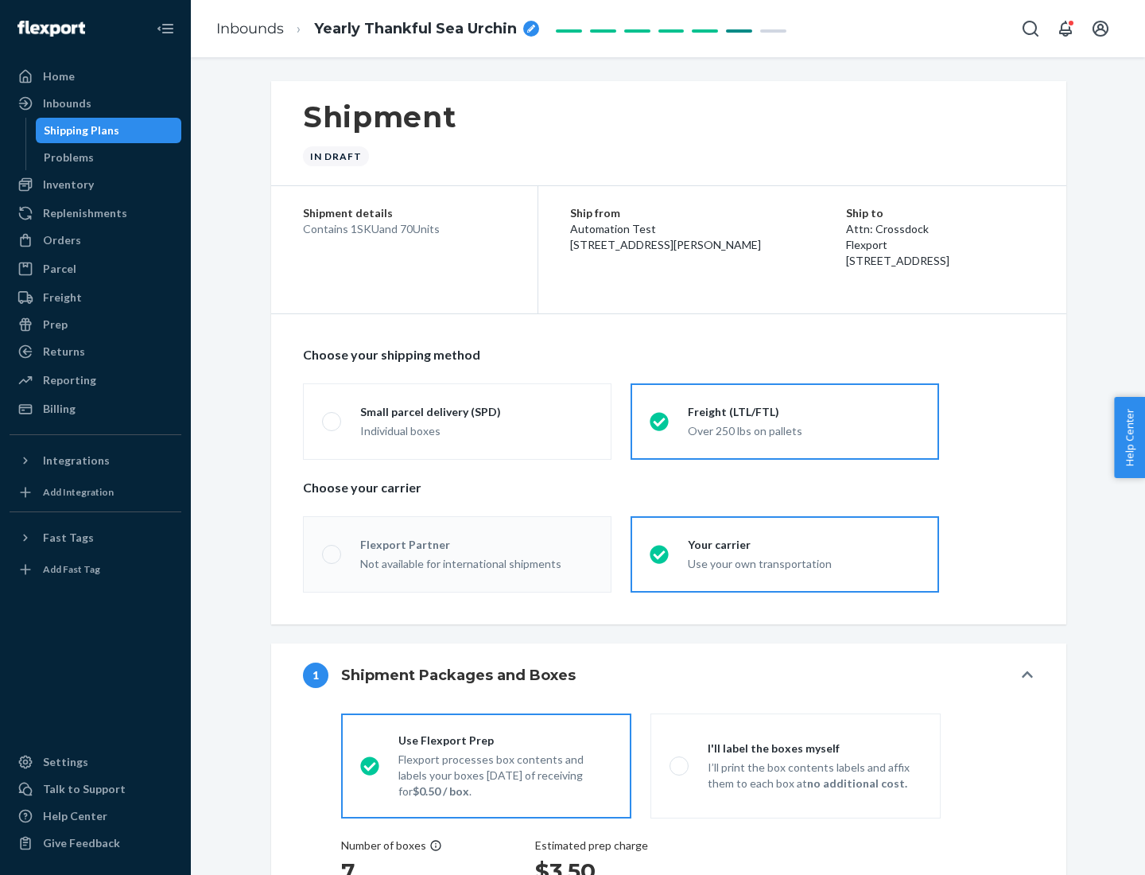
radio input "true"
radio input "false"
radio input "true"
radio input "false"
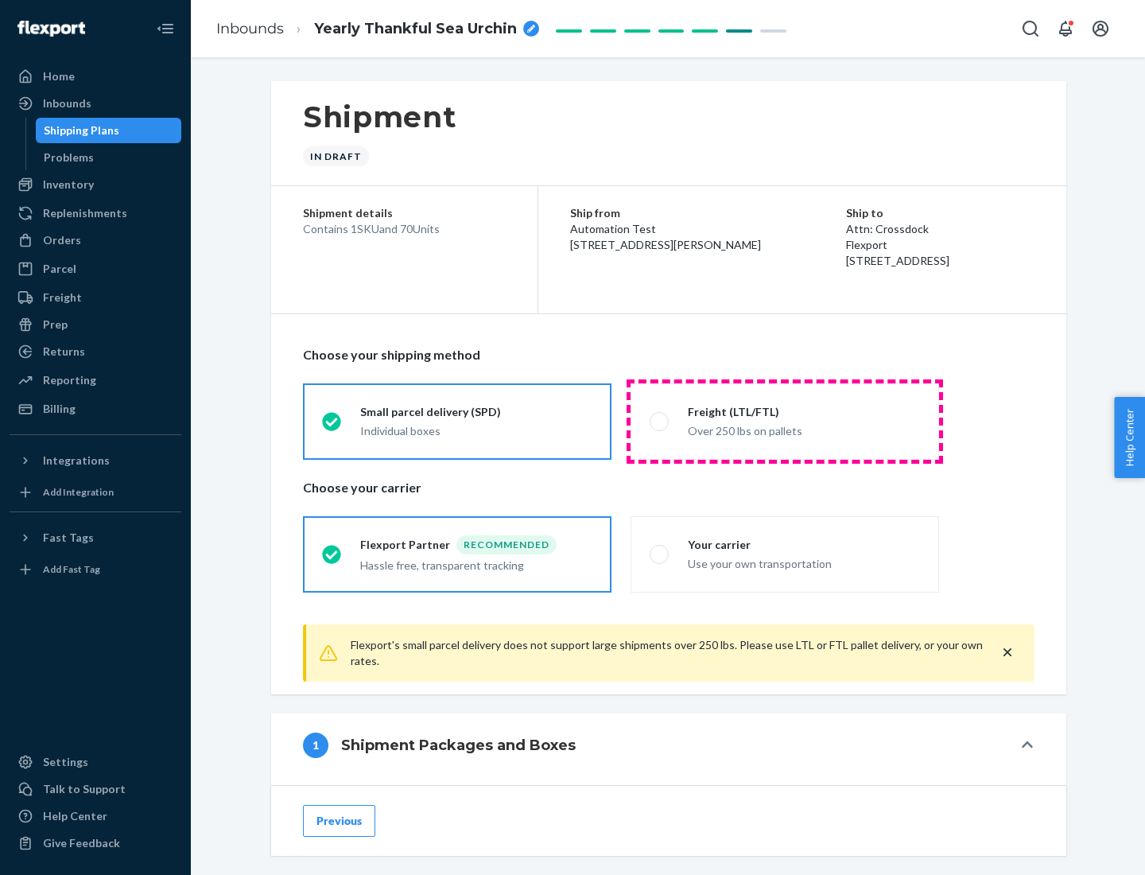
click at [785, 421] on div "Over 250 lbs on pallets" at bounding box center [804, 429] width 232 height 19
click at [660, 421] on input "Freight (LTL/FTL) Over 250 lbs on pallets" at bounding box center [655, 421] width 10 height 10
radio input "true"
radio input "false"
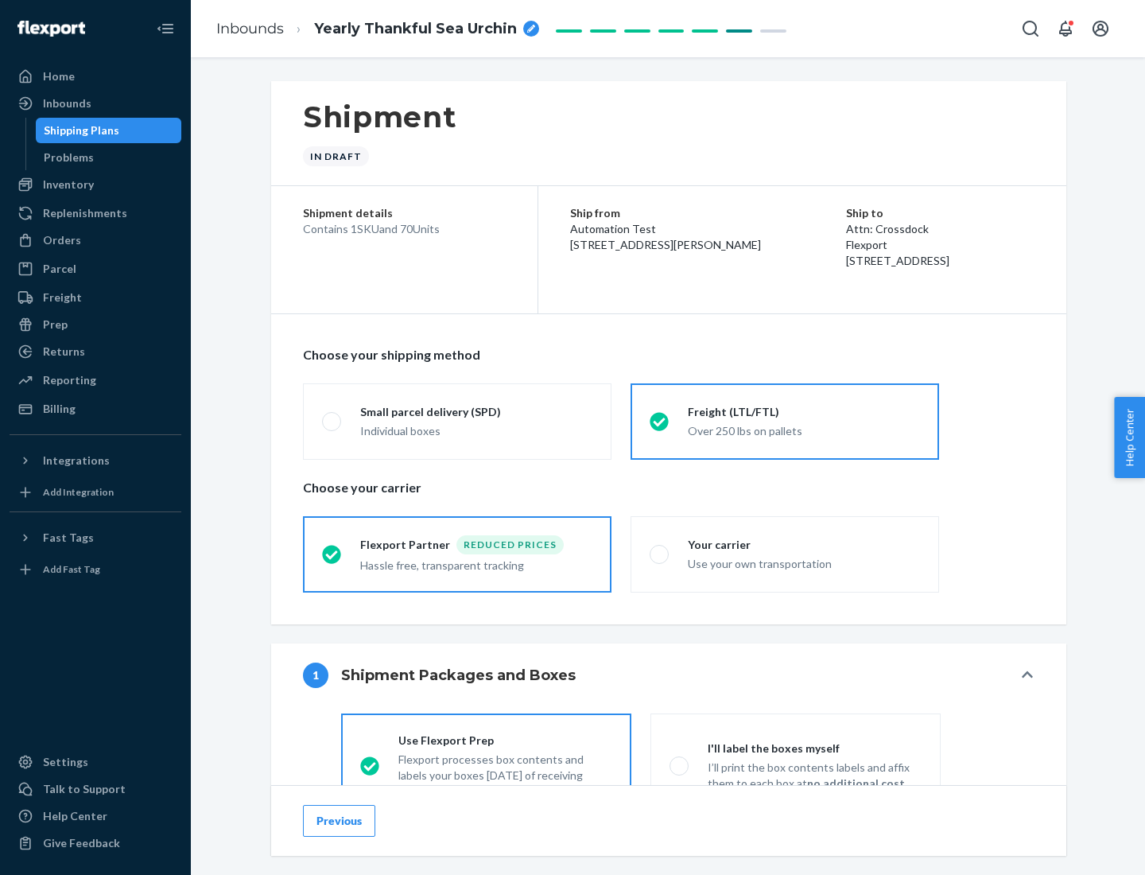
scroll to position [88, 0]
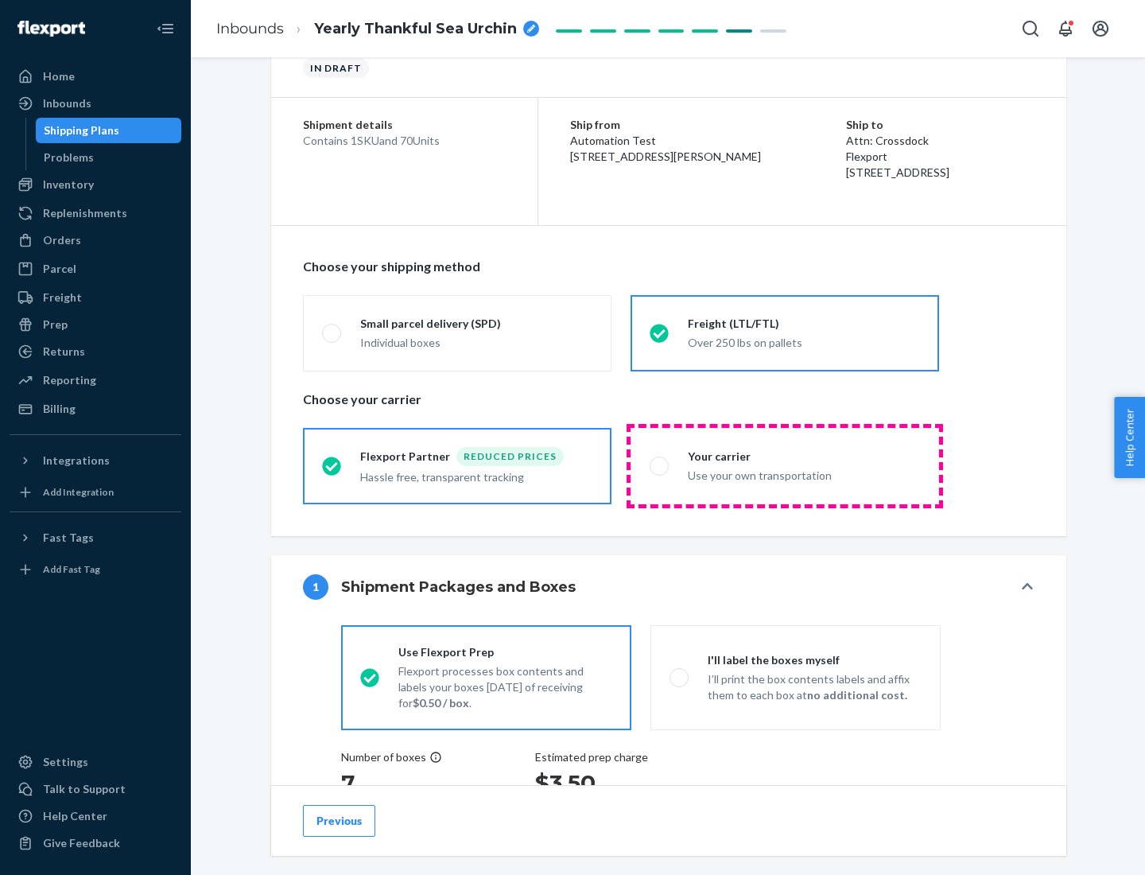
click at [785, 465] on div "Use your own transportation" at bounding box center [804, 473] width 232 height 19
click at [660, 465] on input "Your carrier Use your own transportation" at bounding box center [655, 465] width 10 height 10
radio input "true"
radio input "false"
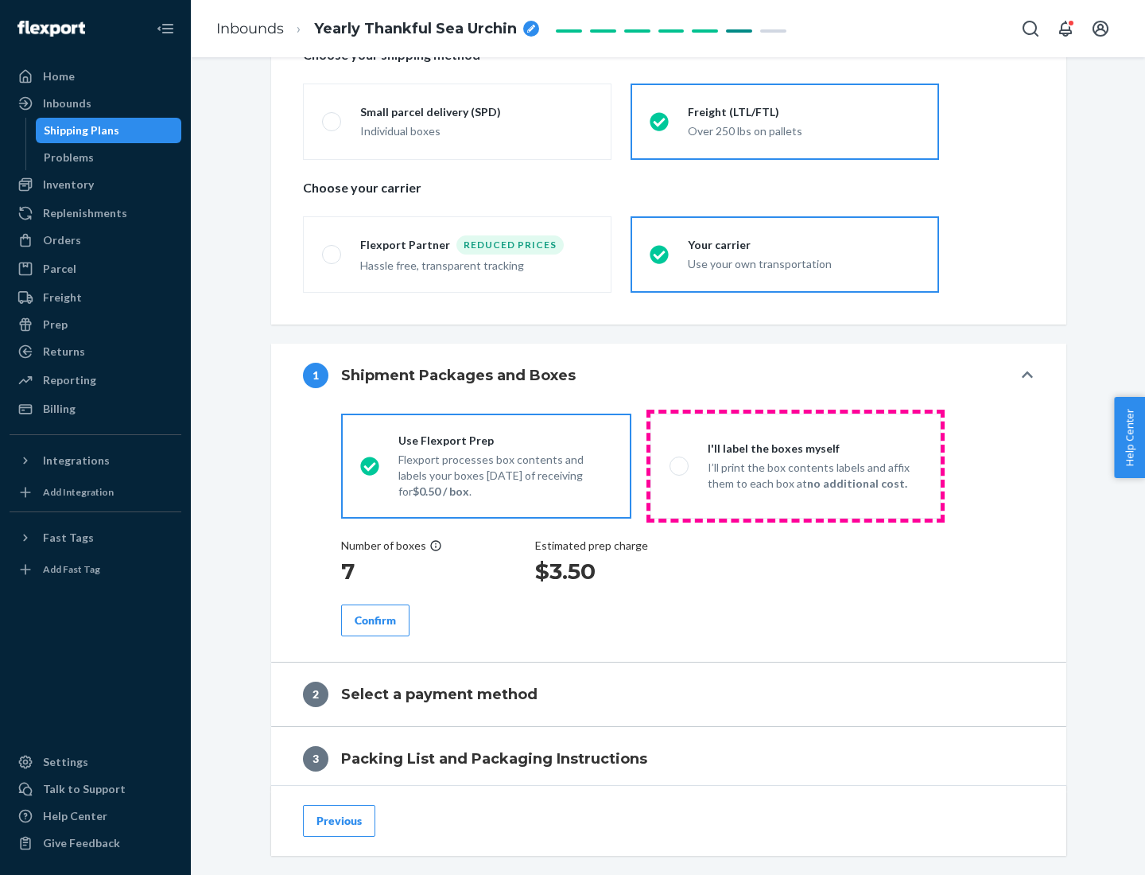
click at [795, 465] on p "I’ll print the box contents labels and affix them to each box at no additional …" at bounding box center [815, 476] width 214 height 32
click at [680, 465] on input "I'll label the boxes myself I’ll print the box contents labels and affix them t…" at bounding box center [675, 465] width 10 height 10
radio input "true"
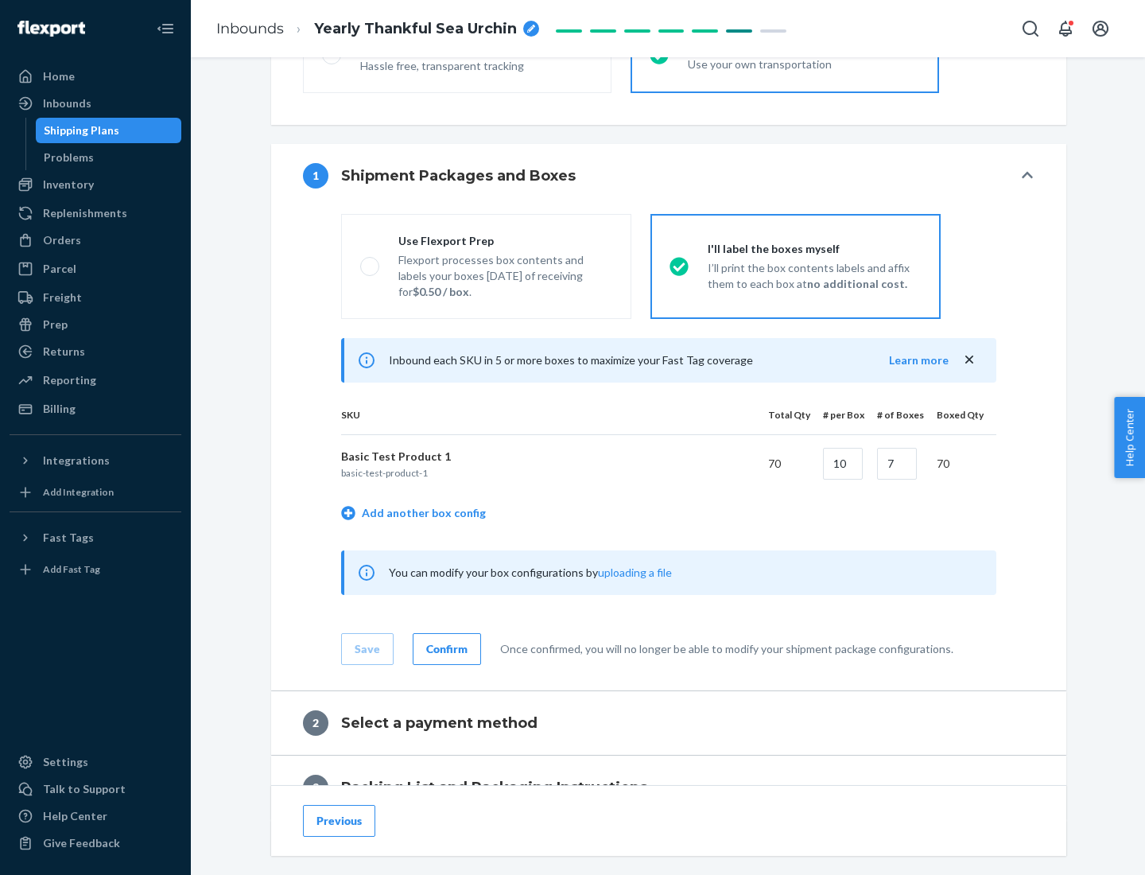
scroll to position [274, 0]
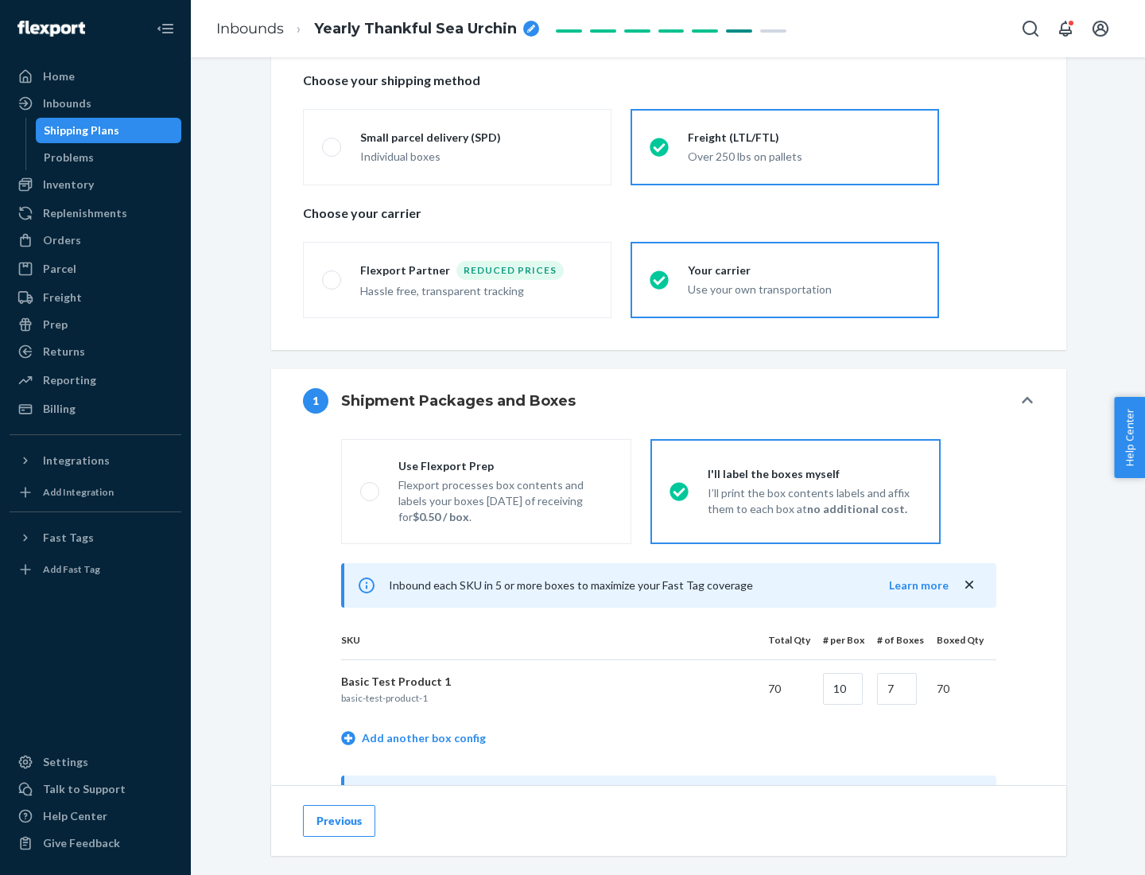
click at [505, 465] on div "Use Flexport Prep" at bounding box center [505, 466] width 214 height 16
click at [371, 486] on input "Use Flexport Prep Flexport processes box contents and labels your boxes [DATE] …" at bounding box center [365, 491] width 10 height 10
radio input "true"
radio input "false"
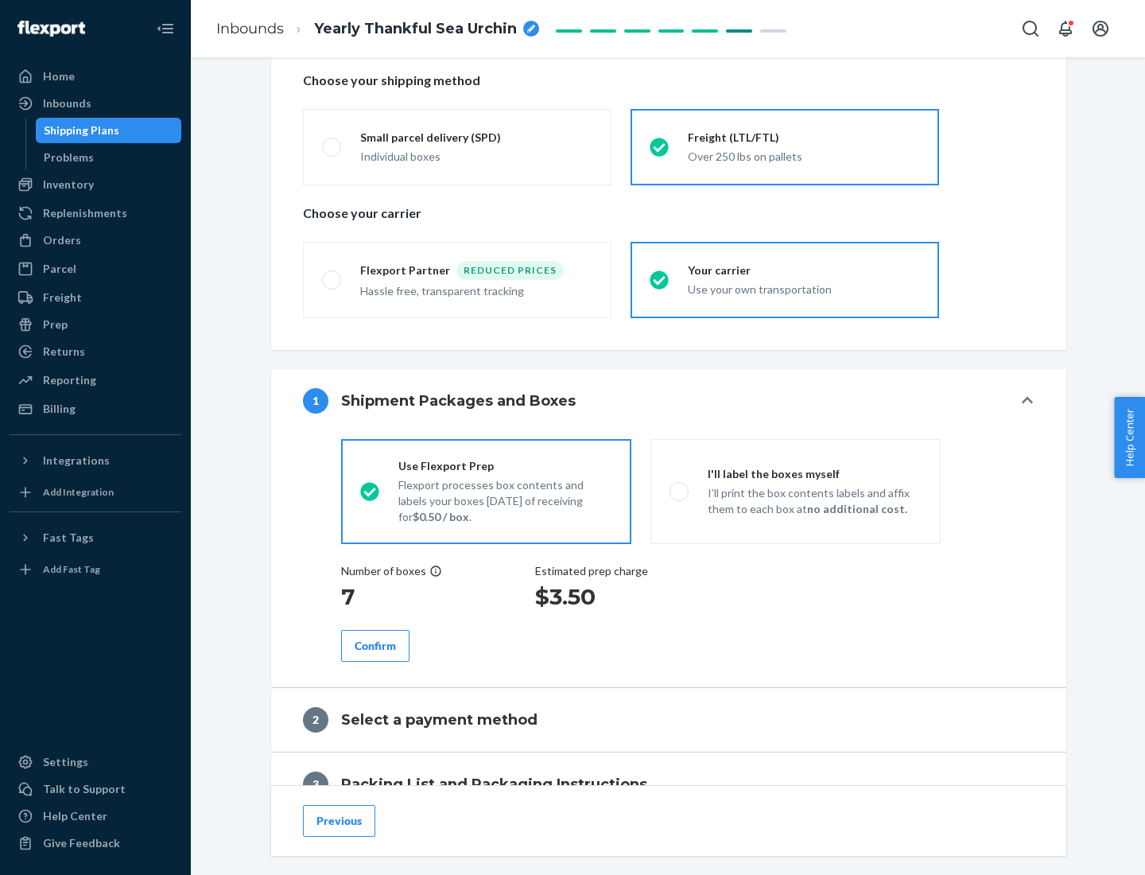
scroll to position [454, 0]
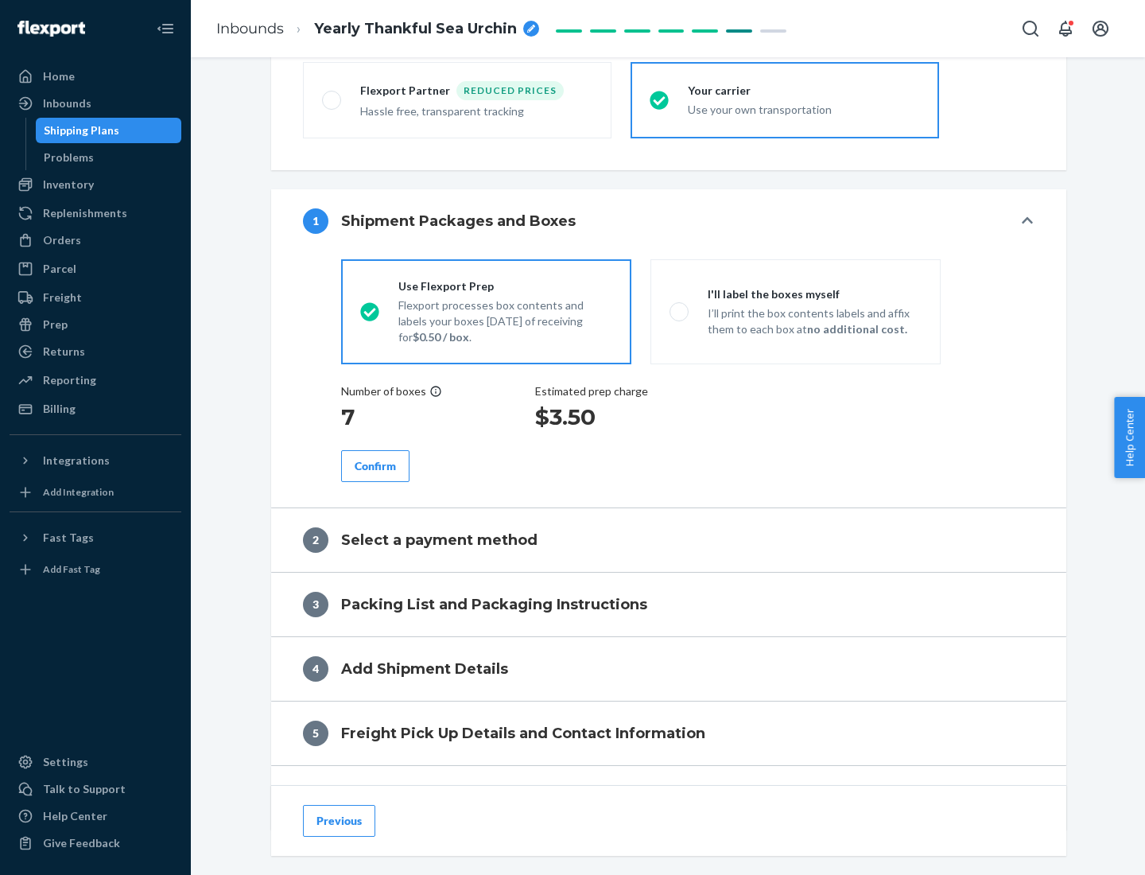
click at [375, 465] on div "Confirm" at bounding box center [375, 466] width 41 height 16
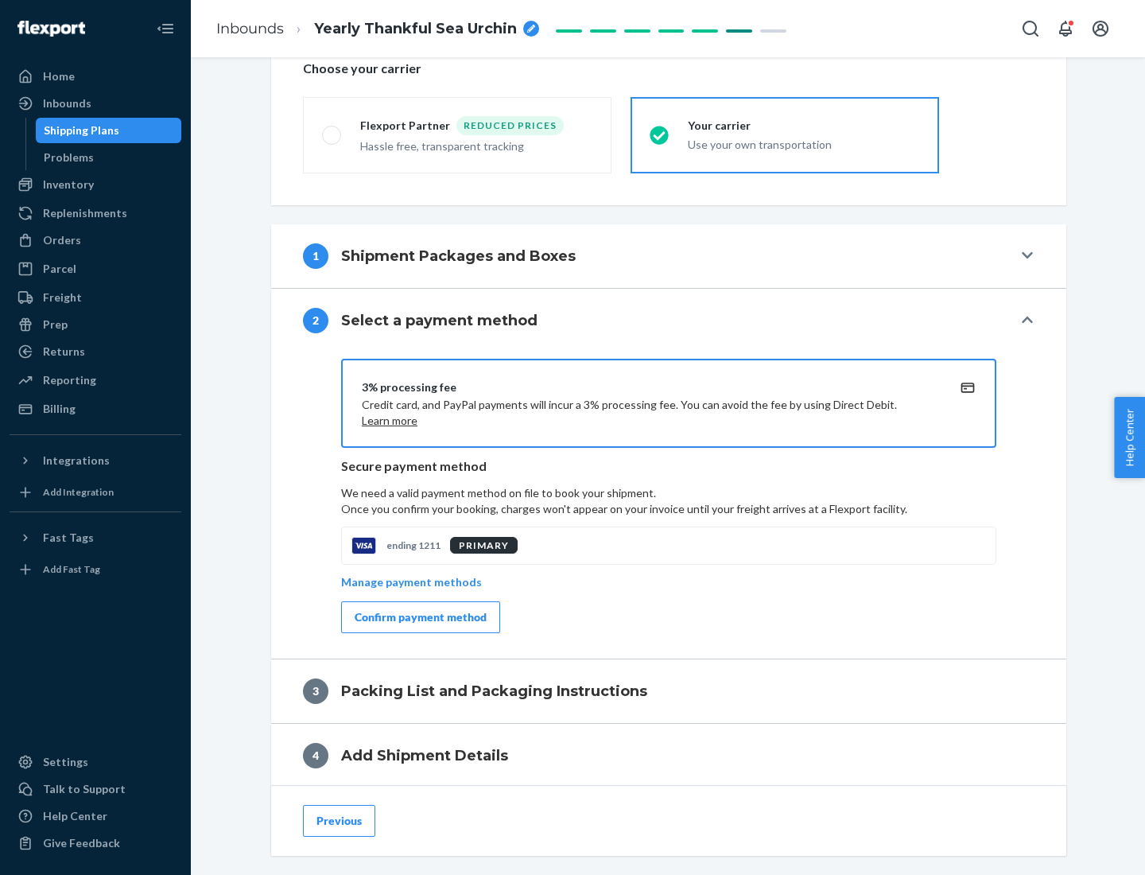
scroll to position [570, 0]
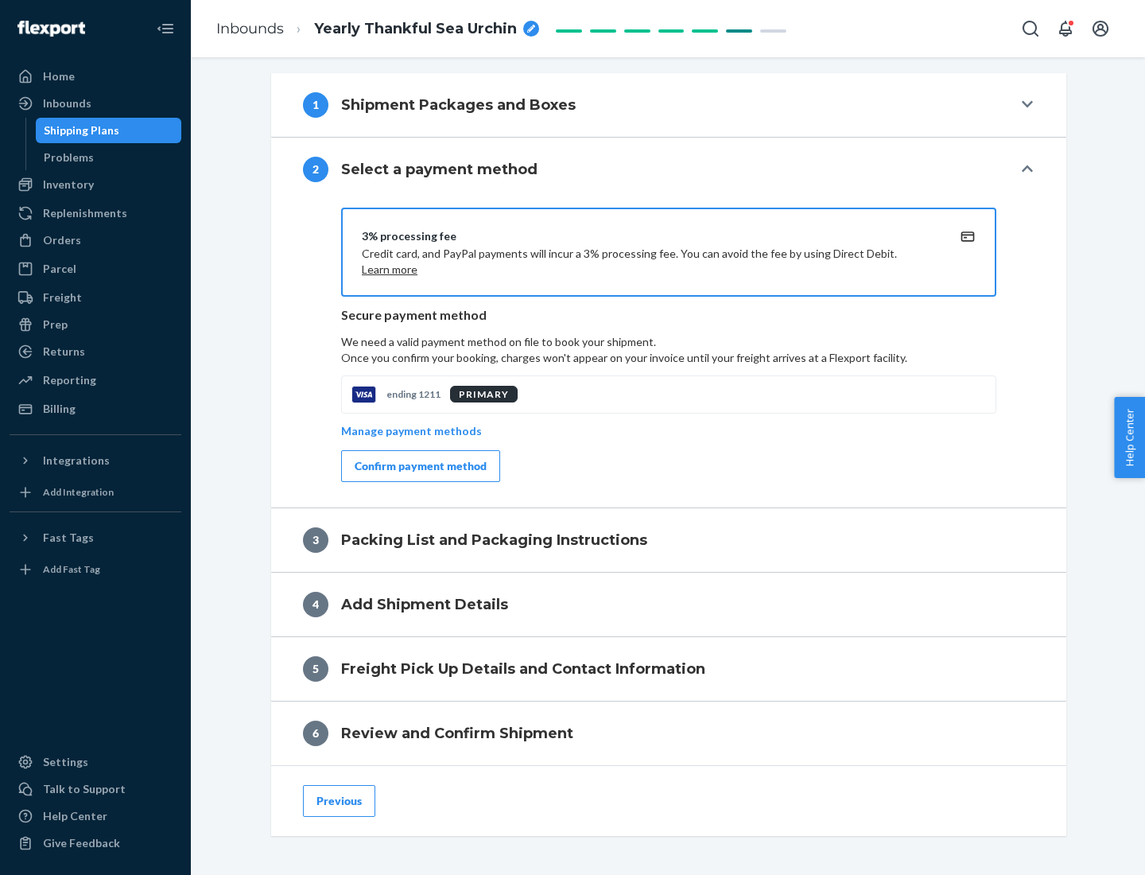
click at [419, 466] on div "Confirm payment method" at bounding box center [421, 466] width 132 height 16
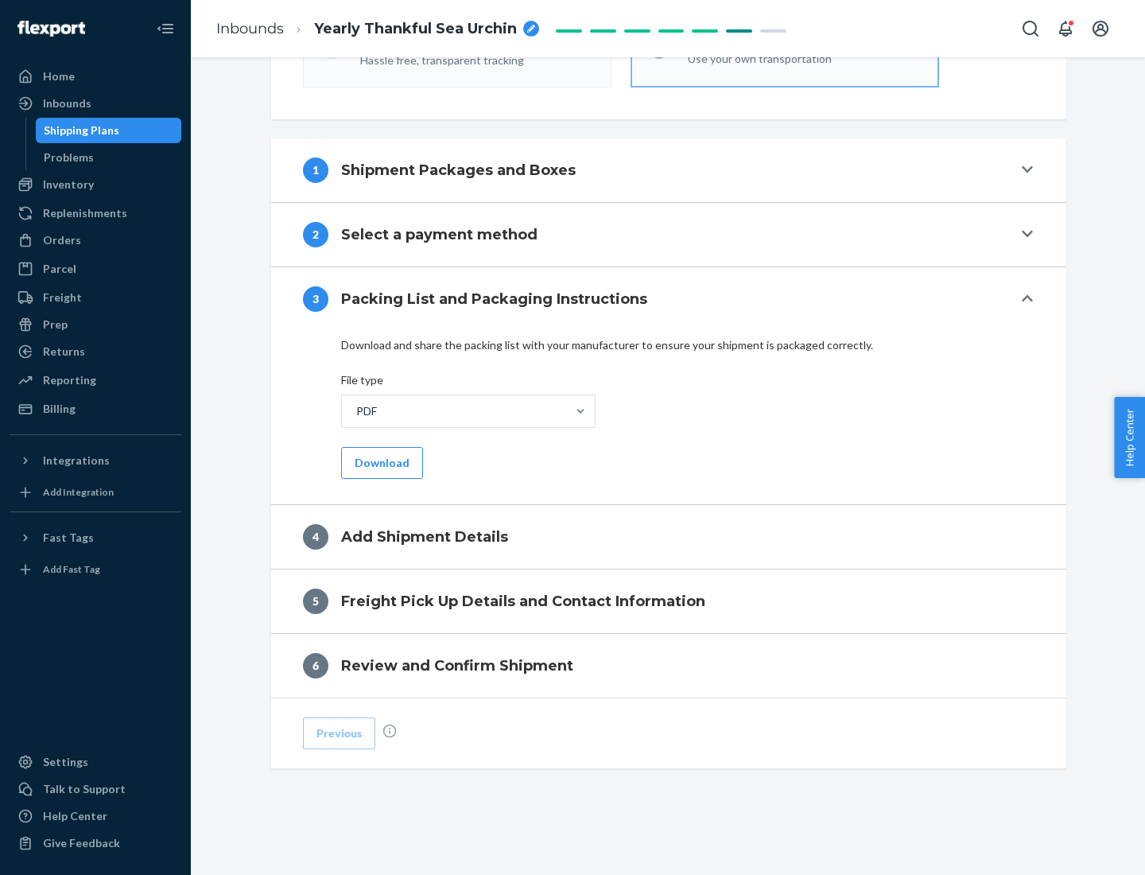
scroll to position [502, 0]
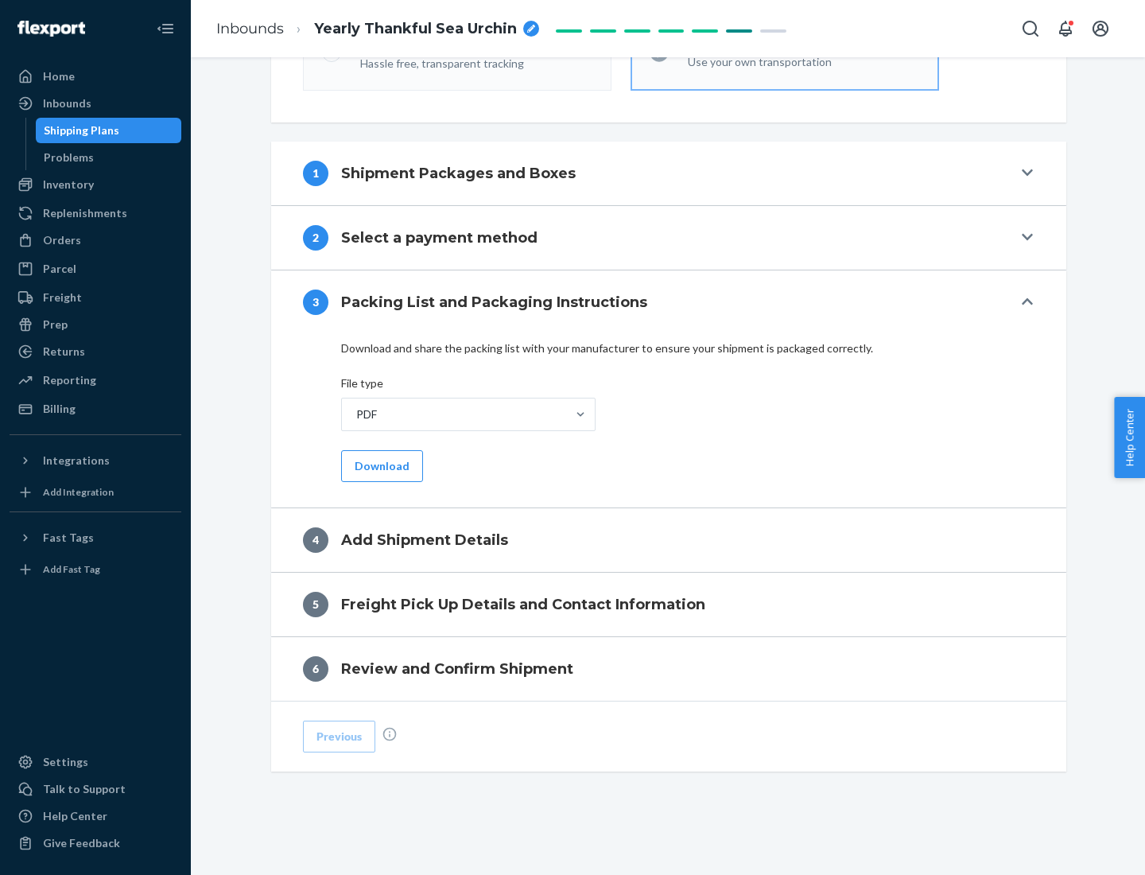
click at [380, 465] on button "Download" at bounding box center [382, 466] width 82 height 32
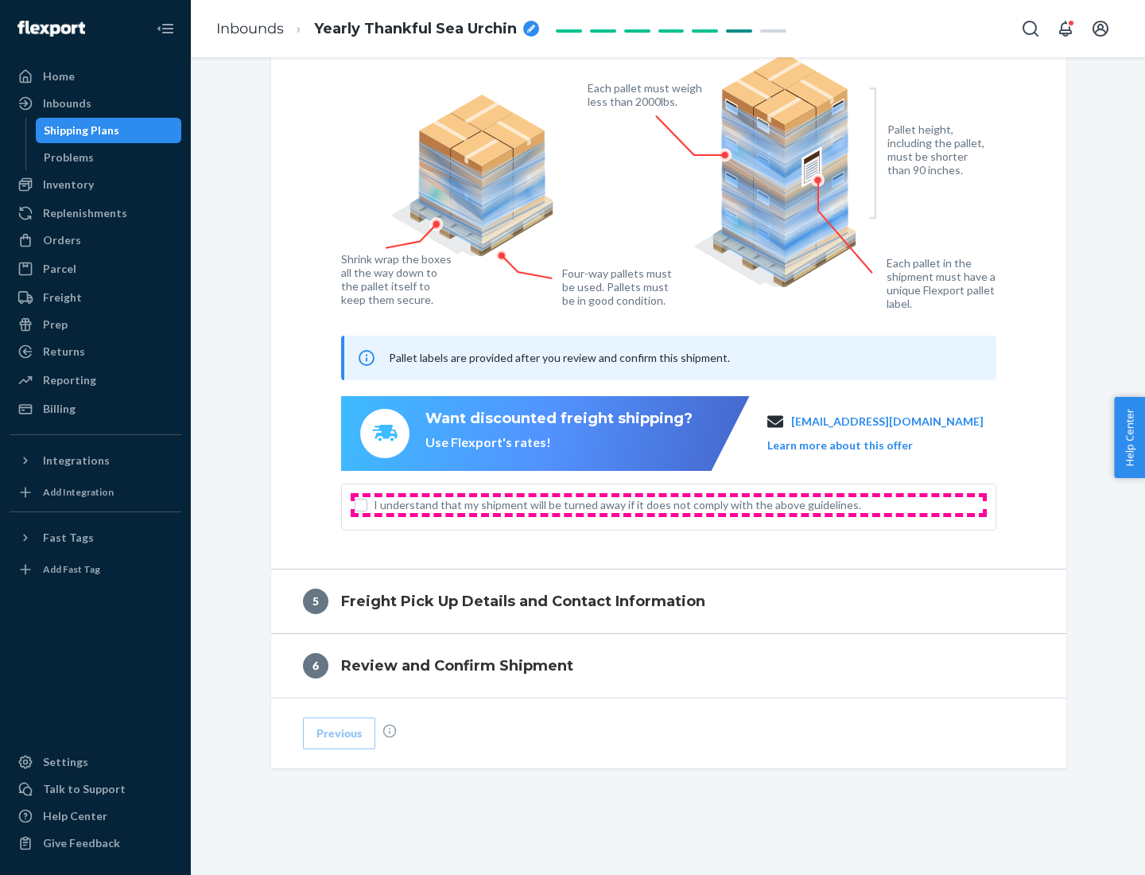
click at [669, 504] on span "I understand that my shipment will be turned away if it does not comply with th…" at bounding box center [678, 505] width 609 height 16
click at [367, 504] on input "I understand that my shipment will be turned away if it does not comply with th…" at bounding box center [361, 505] width 13 height 13
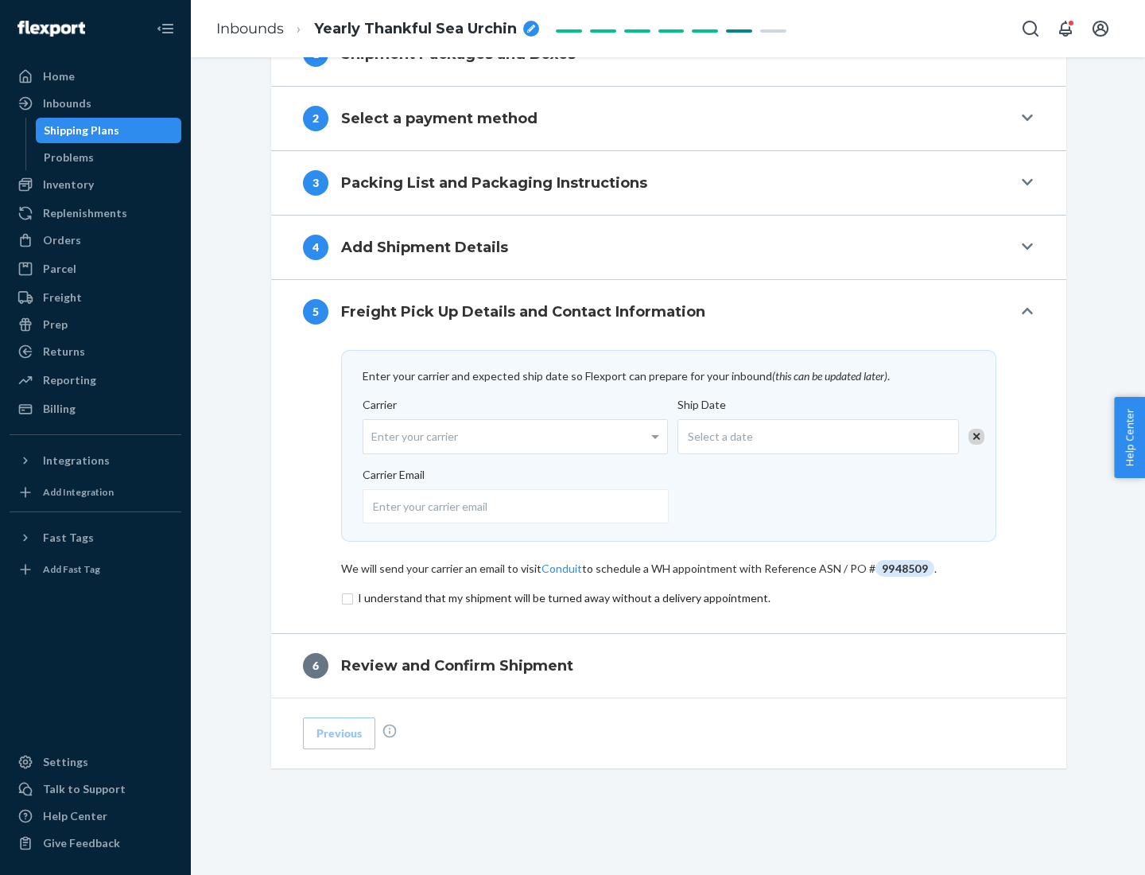
scroll to position [621, 0]
click at [669, 597] on input "checkbox" at bounding box center [668, 598] width 655 height 19
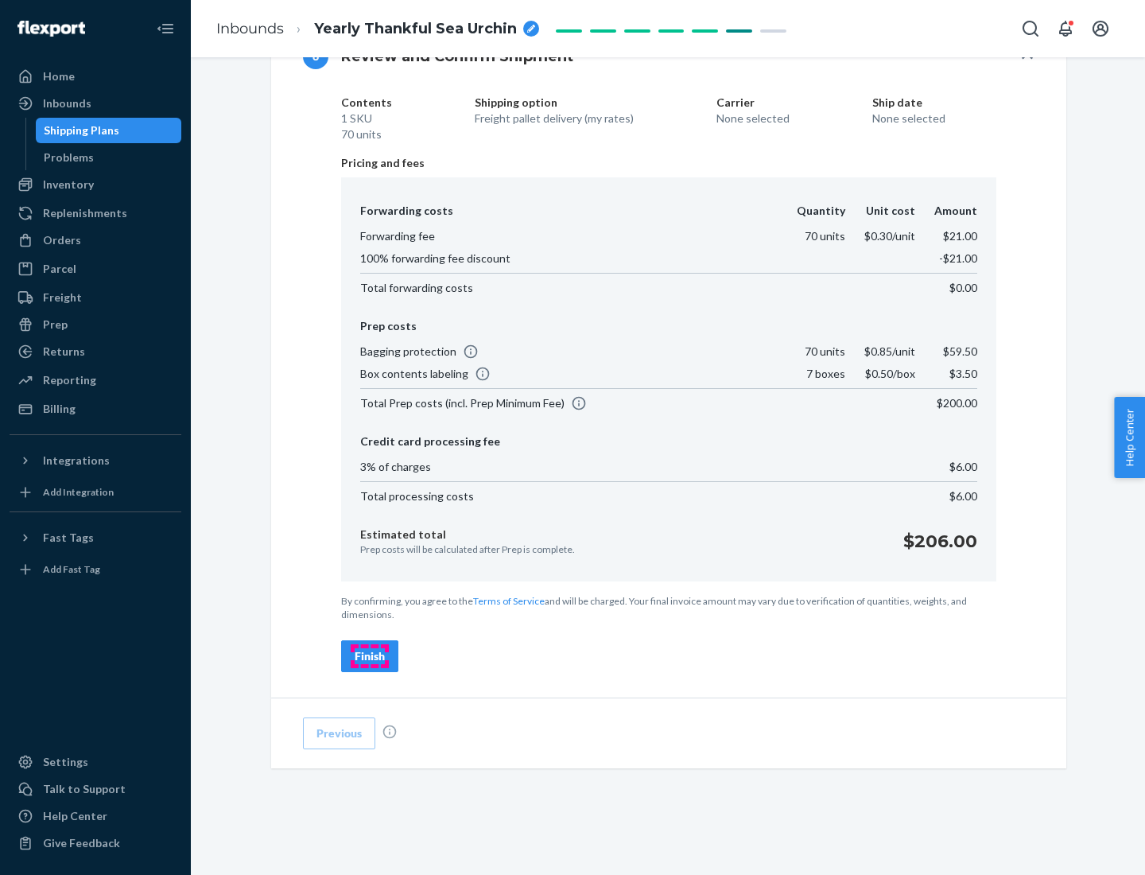
click at [370, 656] on div "Finish" at bounding box center [370, 656] width 30 height 16
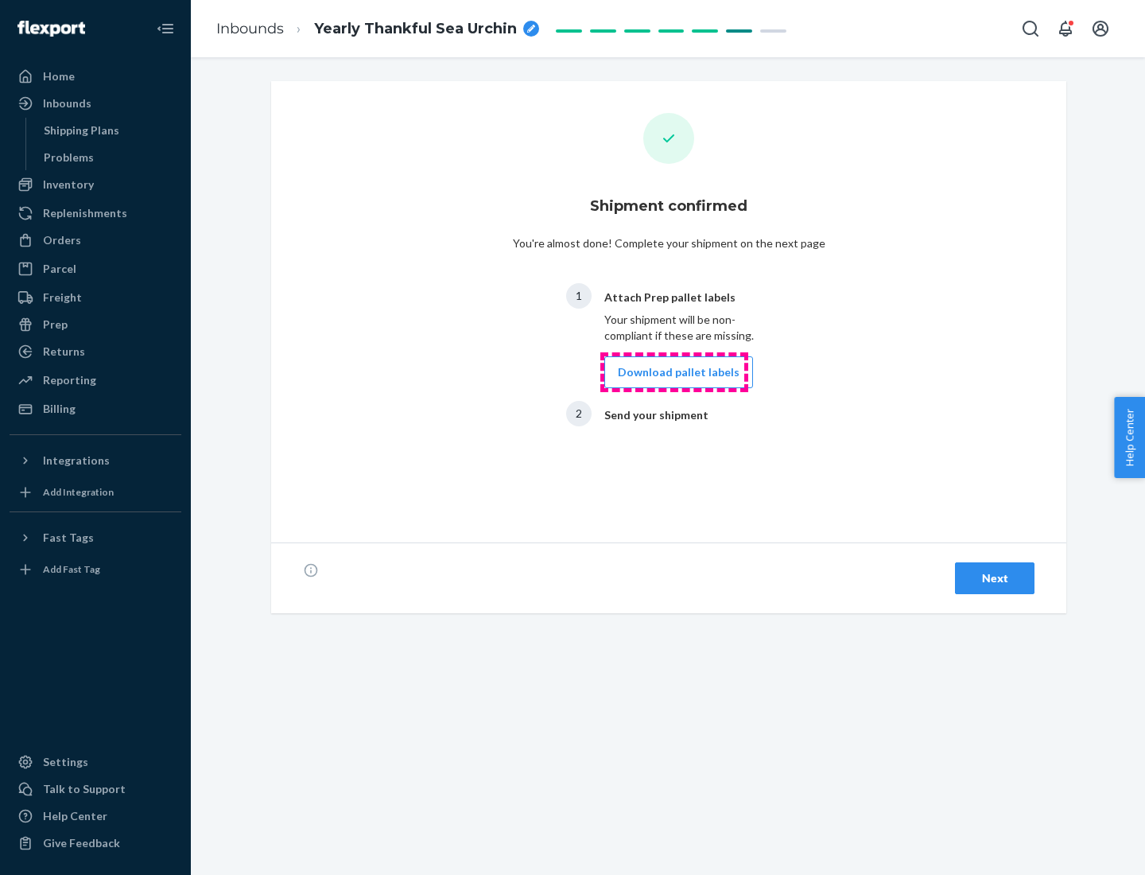
click at [674, 372] on button "Download pallet labels" at bounding box center [678, 372] width 149 height 32
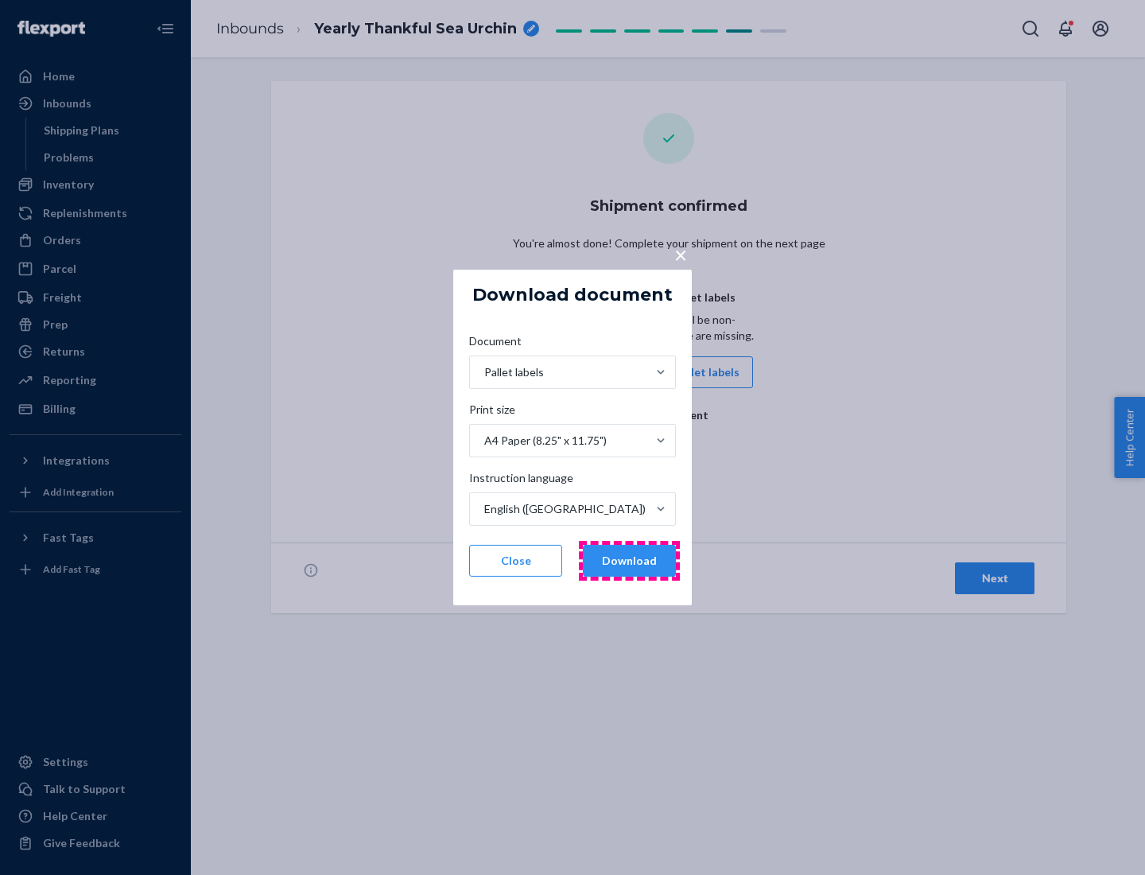
click at [629, 561] on button "Download" at bounding box center [629, 561] width 93 height 32
click at [680, 254] on span "×" at bounding box center [680, 254] width 13 height 27
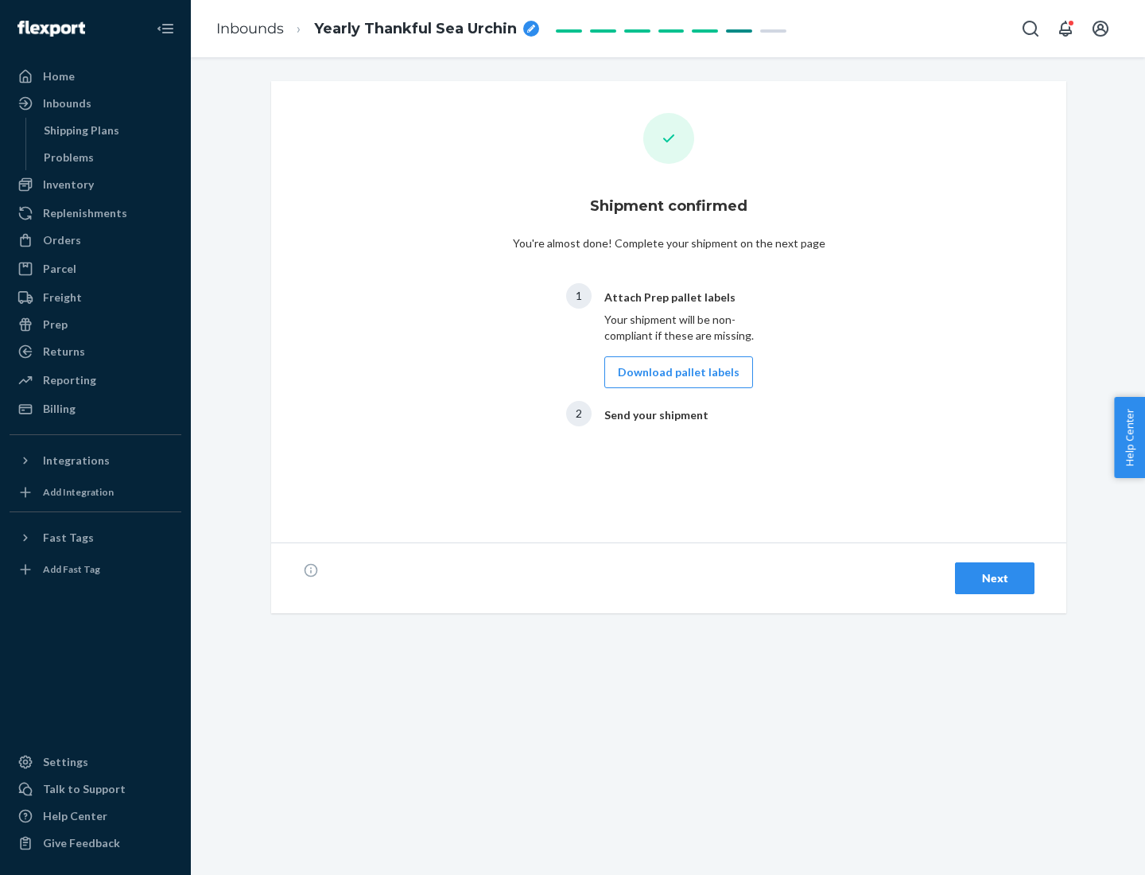
click at [995, 578] on div "Next" at bounding box center [995, 578] width 52 height 16
